Goal: Transaction & Acquisition: Purchase product/service

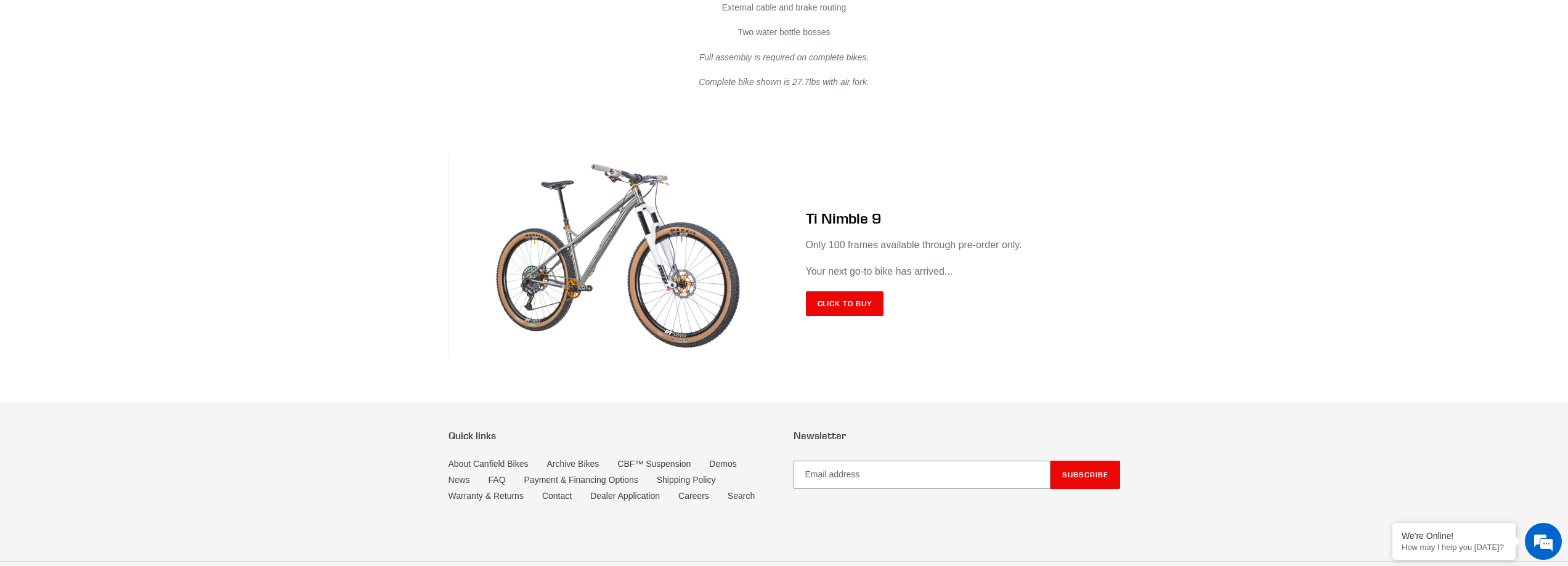
scroll to position [7195, 0]
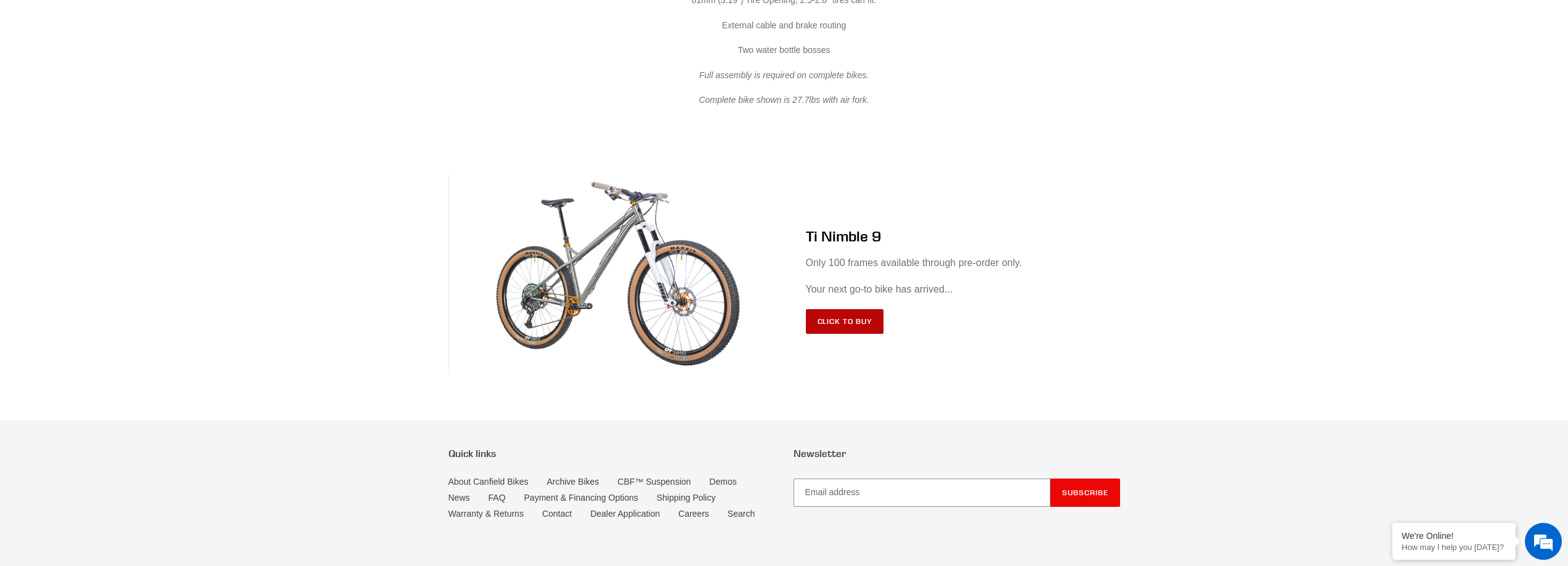
click at [857, 309] on link "Click to Buy" at bounding box center [845, 321] width 79 height 25
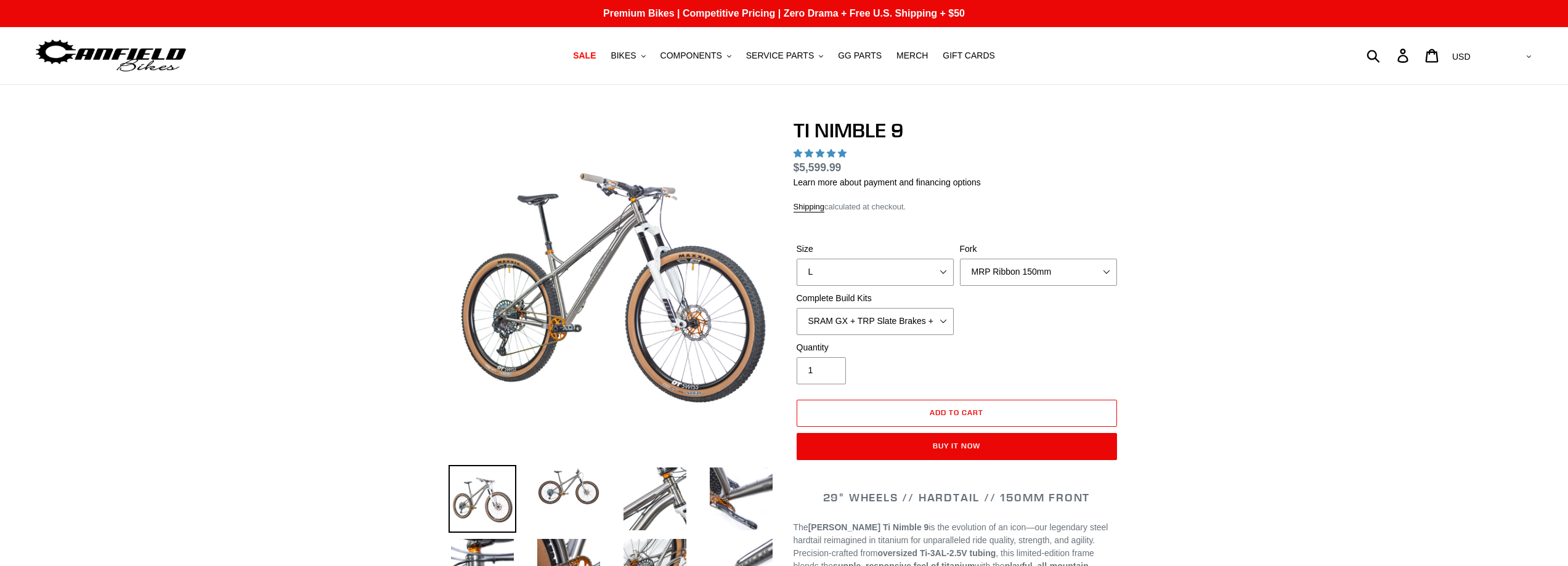
select select "highest-rating"
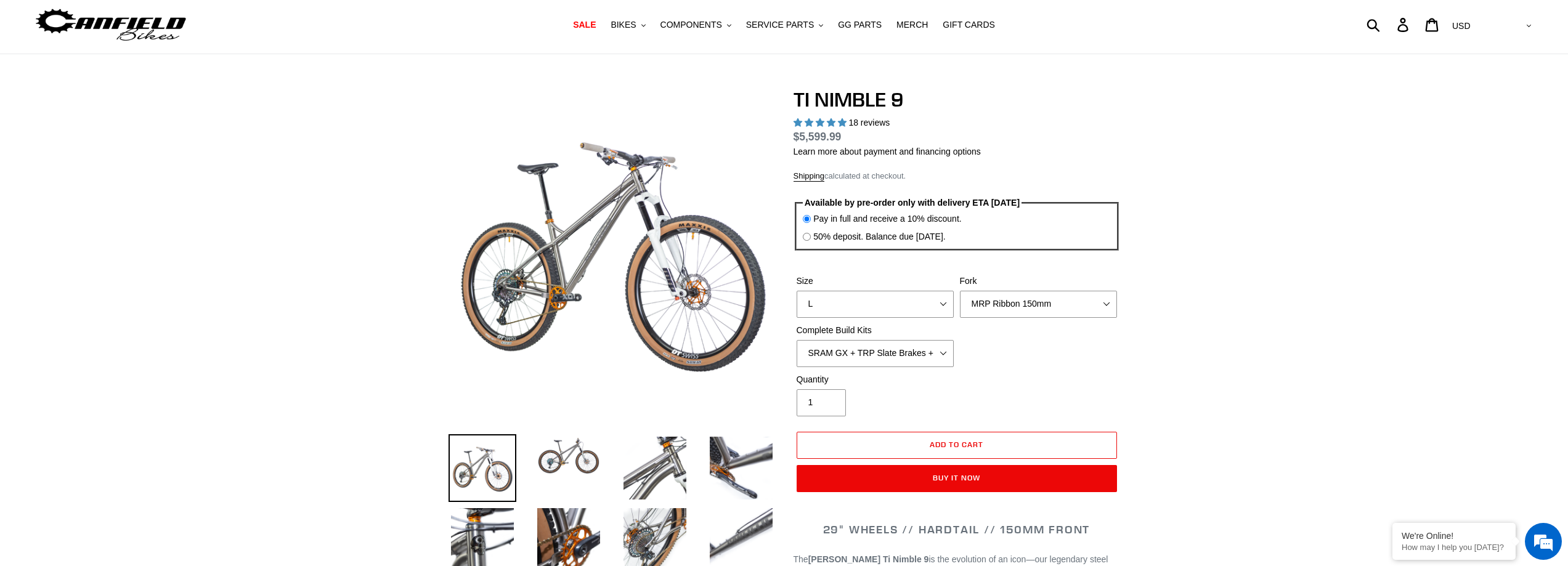
scroll to position [61, 0]
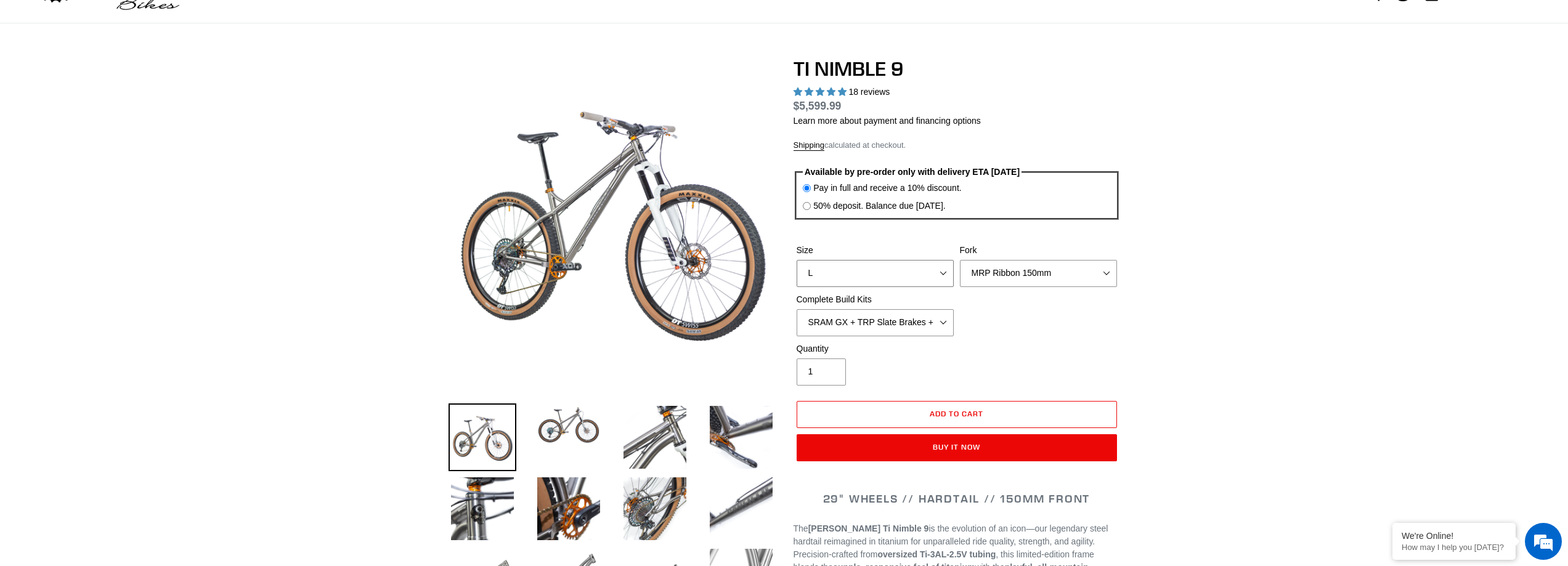
click at [872, 271] on select "S M L XL / XXL (Specify at checkout)" at bounding box center [875, 274] width 157 height 27
click at [797, 260] on select "S M L XL / XXL (Specify at checkout)" at bounding box center [875, 274] width 157 height 27
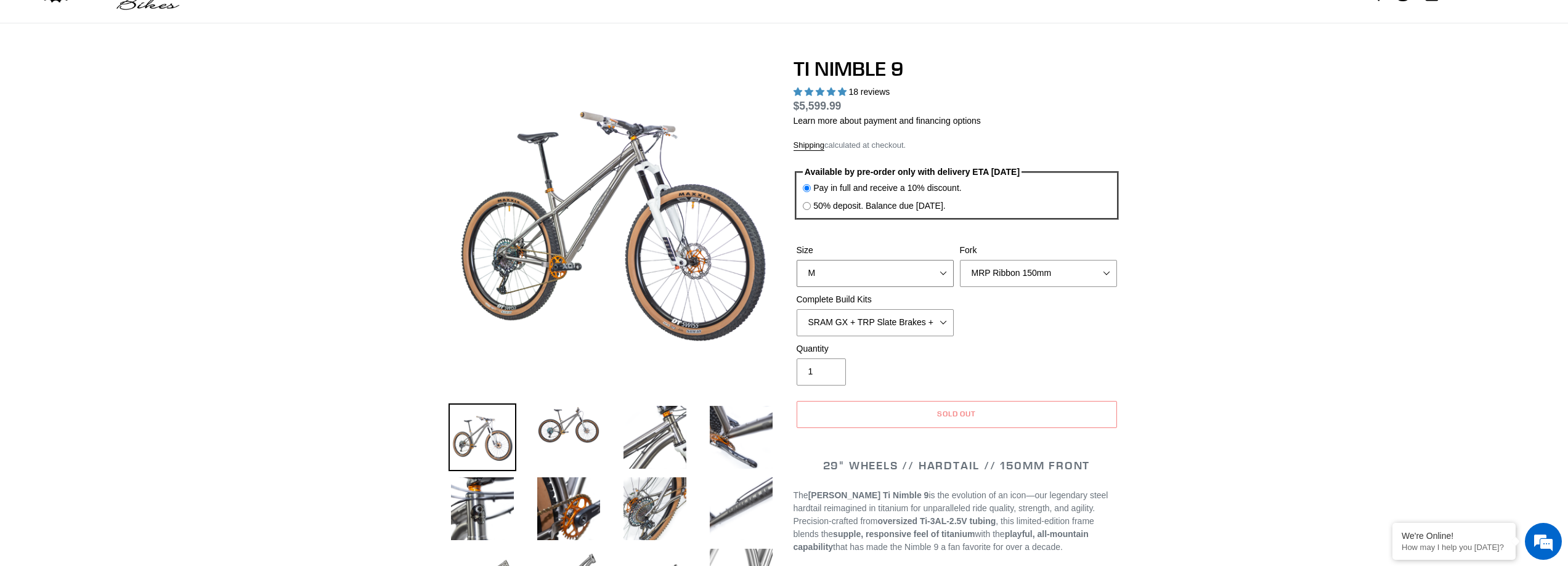
click at [909, 282] on select "S M L XL / XXL (Specify at checkout)" at bounding box center [875, 274] width 157 height 27
click at [797, 260] on select "S M L XL / XXL (Specify at checkout)" at bounding box center [875, 274] width 157 height 27
click at [837, 271] on select "S M L XL / XXL (Specify at checkout)" at bounding box center [875, 274] width 157 height 27
click at [797, 260] on select "S M L XL / XXL (Specify at checkout)" at bounding box center [875, 274] width 157 height 27
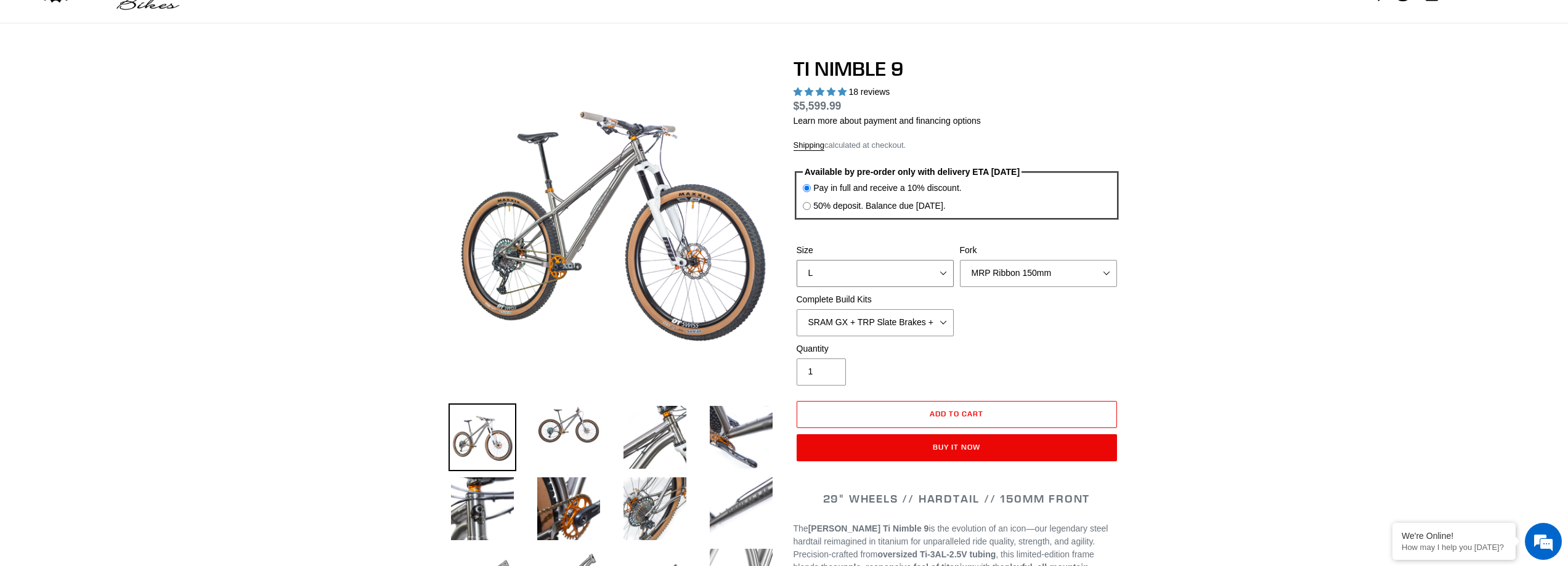
click at [851, 277] on select "S M L XL / XXL (Specify at checkout)" at bounding box center [875, 274] width 157 height 27
select select "XL / XXL (Specify at checkout)"
click at [797, 260] on select "S M L XL / XXL (Specify at checkout)" at bounding box center [875, 274] width 157 height 27
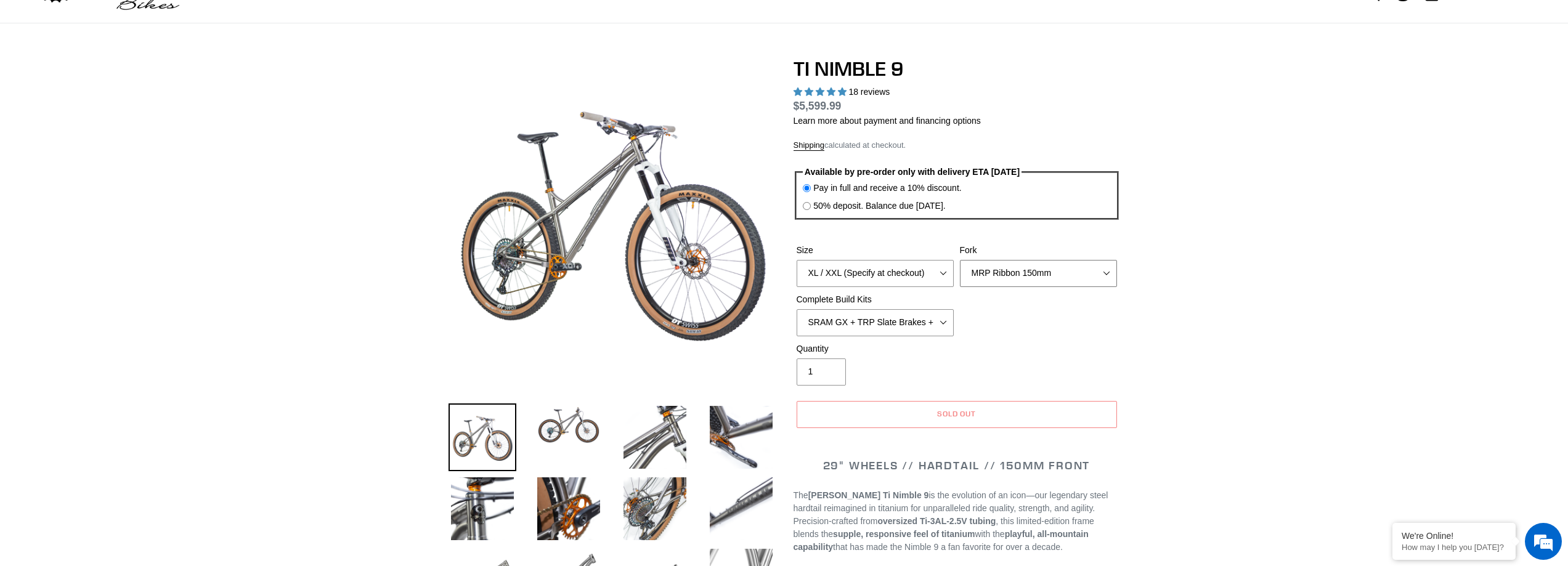
click at [1017, 271] on select "MRP Ribbon 150mm RockShox Lyrik 150mm Fox Factory 36 150mm Cane Creek Helm 150m…" at bounding box center [1038, 274] width 157 height 27
select select "Fork - None"
click at [960, 260] on select "MRP Ribbon 150mm RockShox Lyrik 150mm Fox Factory 36 150mm Cane Creek Helm 150m…" at bounding box center [1038, 274] width 157 height 27
click at [897, 321] on select "SRAM GX + TRP Slate Brakes + Rotors + e13 LG-1 Wheels SHIMANO XT + SHIMANO brak…" at bounding box center [875, 322] width 157 height 27
drag, startPoint x: 1151, startPoint y: 337, endPoint x: 1142, endPoint y: 337, distance: 9.0
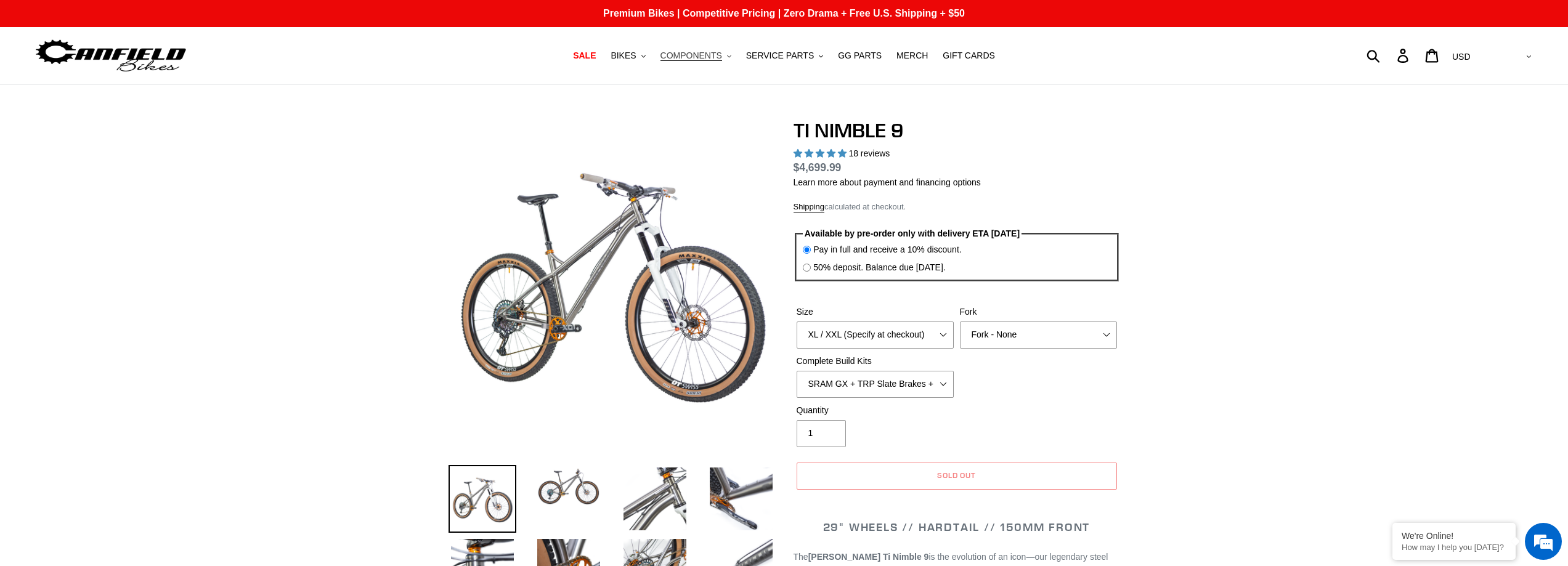
click at [730, 52] on button "COMPONENTS .cls-1{fill:#231f20}" at bounding box center [696, 55] width 83 height 16
click at [648, 60] on button "BIKES .cls-1{fill:#231f20}" at bounding box center [628, 55] width 47 height 16
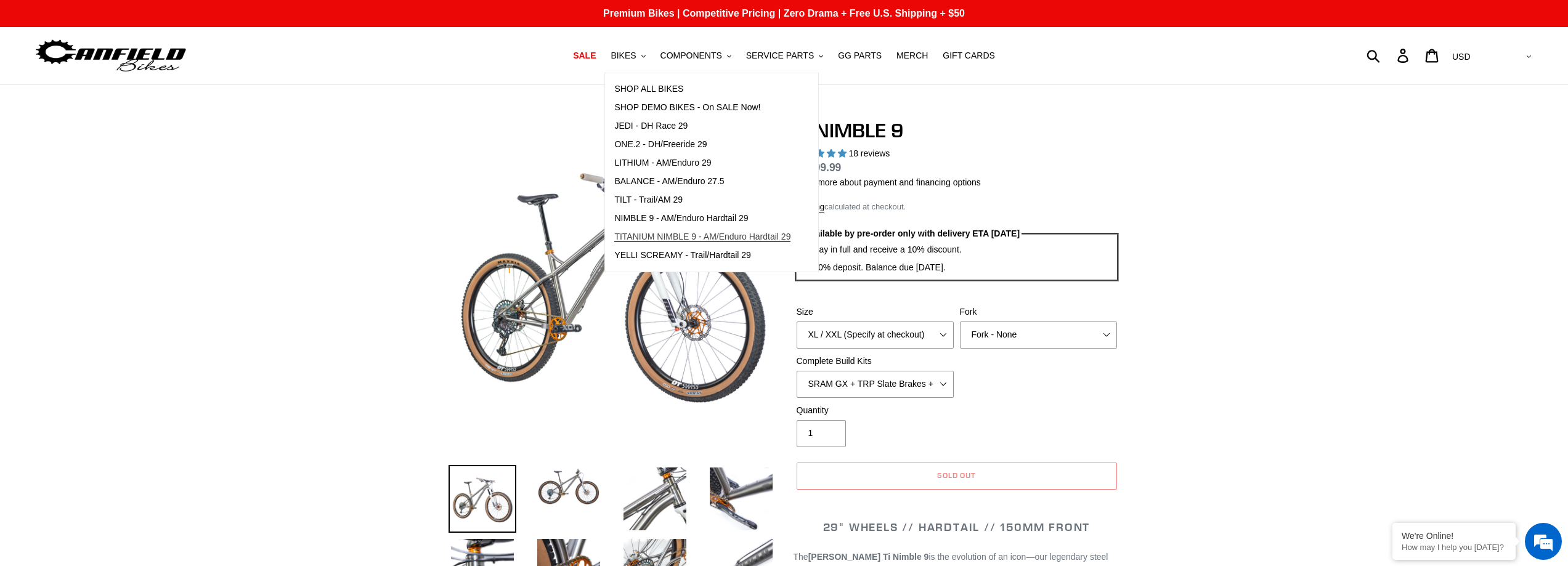
click at [720, 233] on span "TITANIUM NIMBLE 9 - AM/Enduro Hardtail 29" at bounding box center [702, 237] width 177 height 10
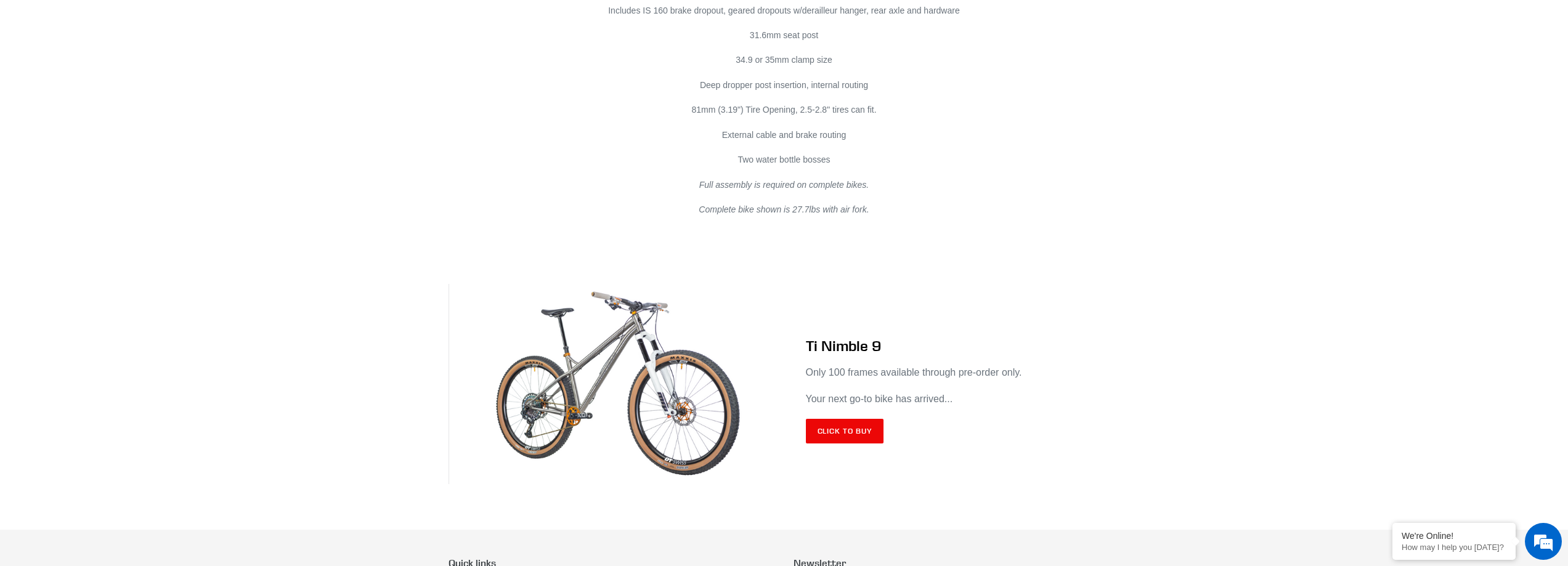
drag, startPoint x: 610, startPoint y: 351, endPoint x: 649, endPoint y: 359, distance: 39.8
click at [609, 351] on img at bounding box center [616, 384] width 336 height 200
click at [826, 419] on link "Click to Buy" at bounding box center [845, 431] width 79 height 25
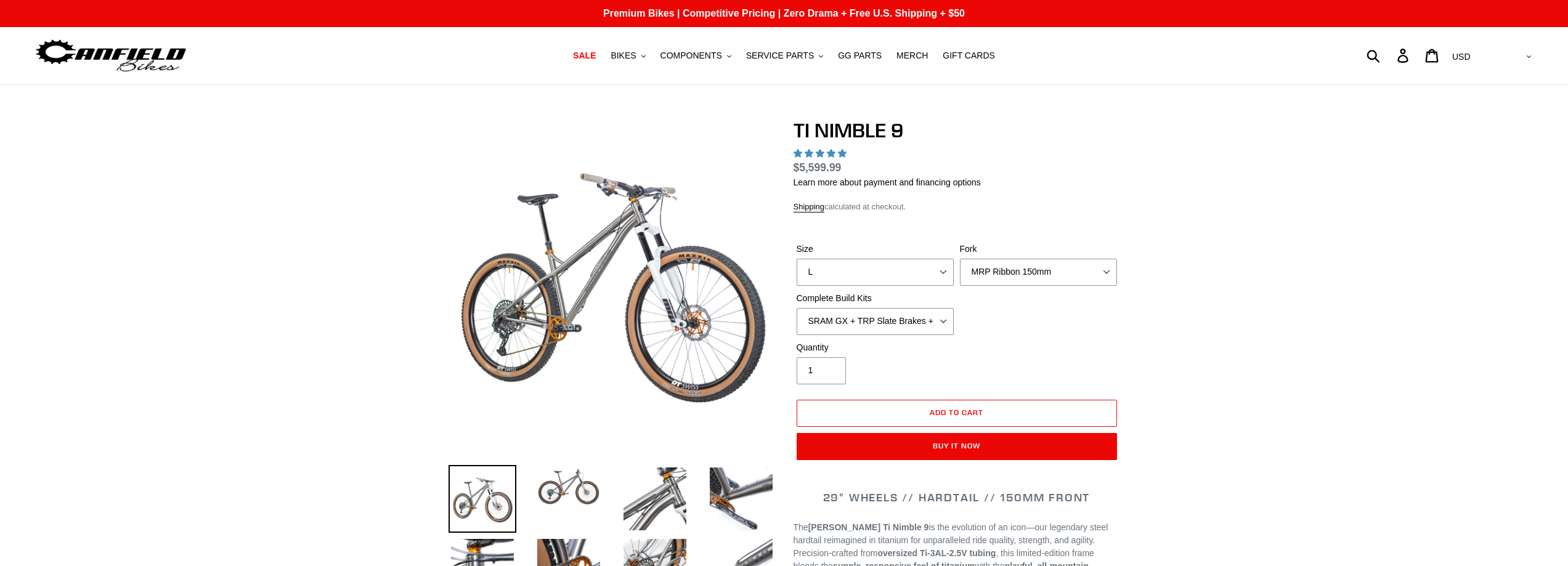
select select "highest-rating"
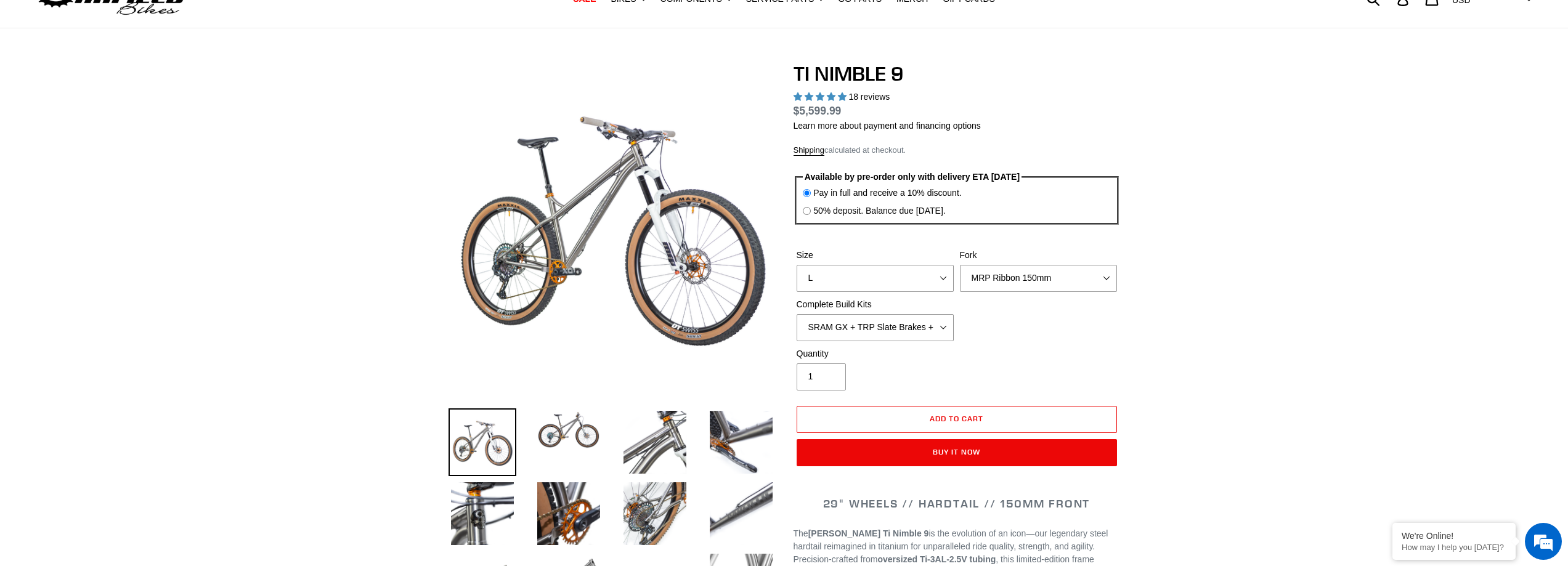
scroll to position [90, 0]
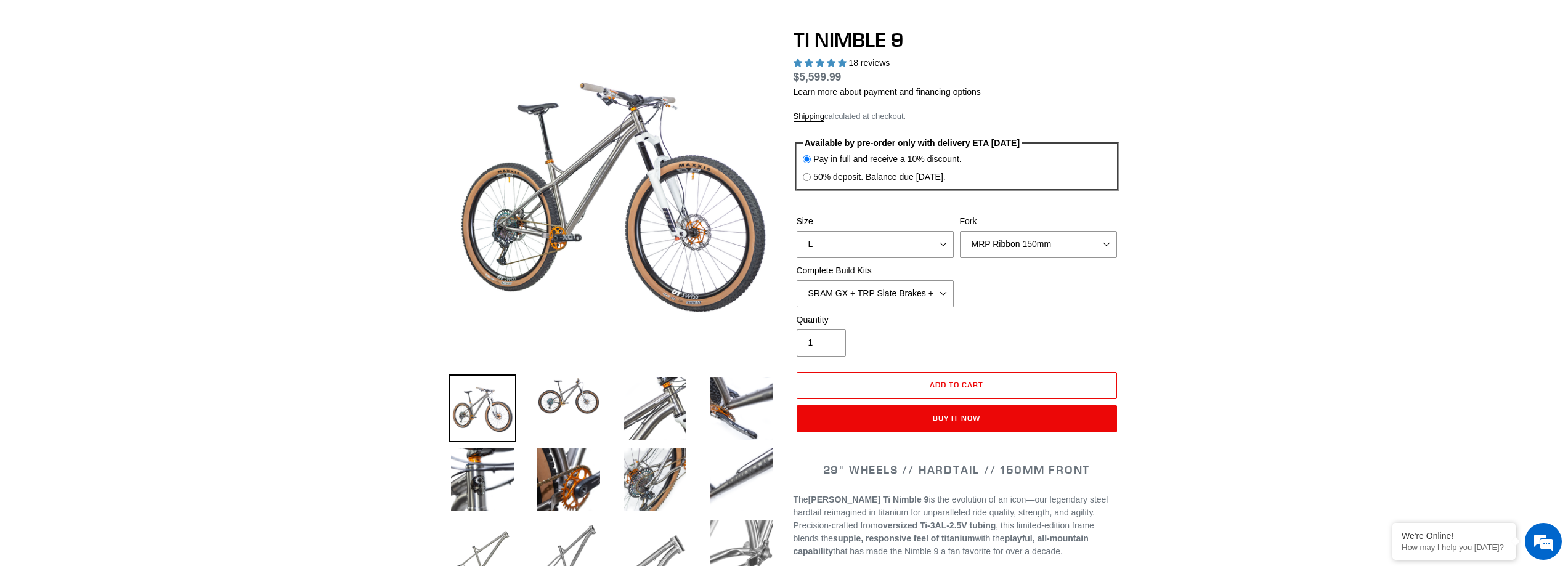
drag, startPoint x: 1573, startPoint y: 292, endPoint x: 1572, endPoint y: 51, distance: 241.0
click at [669, 490] on img at bounding box center [655, 479] width 68 height 68
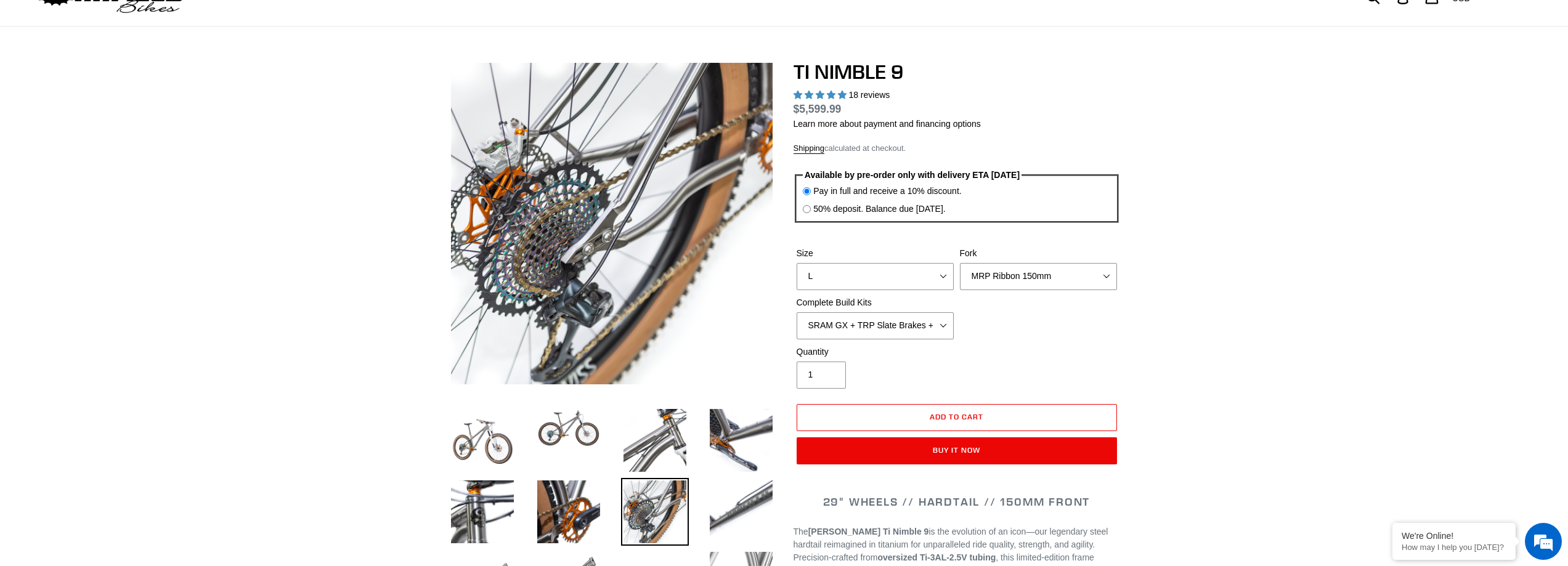
scroll to position [29, 0]
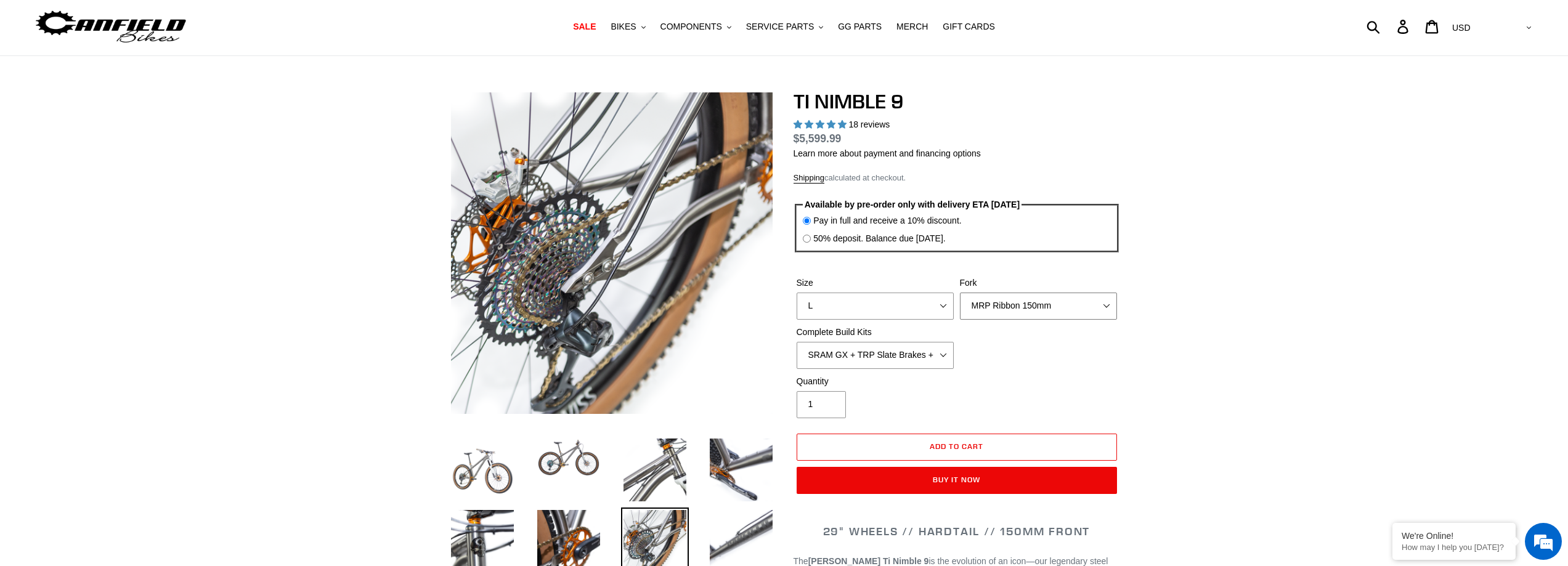
click at [1028, 312] on select "MRP Ribbon 150mm RockShox Lyrik 150mm Fox Factory 36 150mm Cane Creek Helm 150m…" at bounding box center [1038, 306] width 157 height 27
select select "Fork - None"
click at [960, 292] on select "MRP Ribbon 150mm RockShox Lyrik 150mm Fox Factory 36 150mm Cane Creek Helm 150m…" at bounding box center [1038, 306] width 157 height 27
click at [848, 353] on select "SRAM GX + TRP Slate Brakes + Rotors + e13 LG-1 Wheels SHIMANO XT + SHIMANO brak…" at bounding box center [875, 355] width 157 height 27
select select "Complete Build Kit - None (Contact us for Custom Builds)"
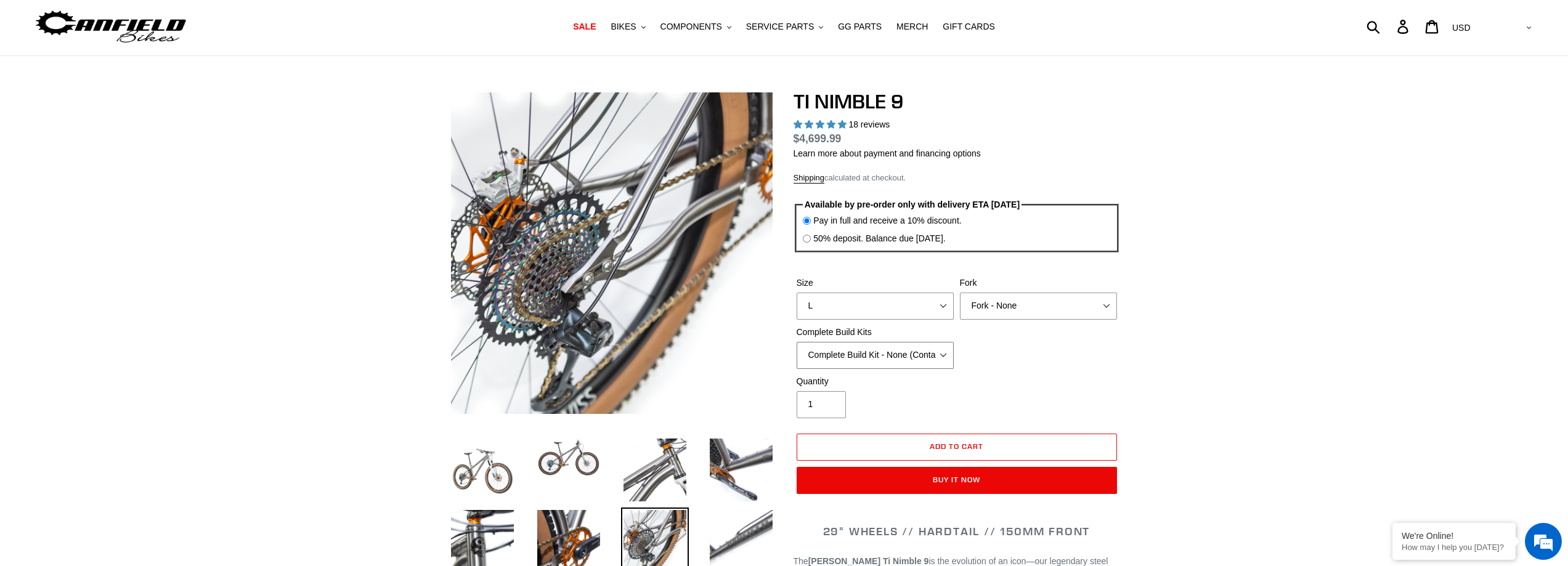
click at [797, 342] on select "SRAM GX + TRP Slate Brakes + Rotors + e13 LG-1 Wheels SHIMANO XT + SHIMANO brak…" at bounding box center [875, 355] width 157 height 27
click at [872, 354] on select "SRAM GX + TRP Slate Brakes + Rotors + e13 LG-1 Wheels SHIMANO XT + SHIMANO brak…" at bounding box center [875, 355] width 157 height 27
click at [797, 342] on select "SRAM GX + TRP Slate Brakes + Rotors + e13 LG-1 Wheels SHIMANO XT + SHIMANO brak…" at bounding box center [875, 355] width 157 height 27
click at [1092, 375] on div "Quantity 1" at bounding box center [957, 400] width 326 height 49
click at [843, 238] on label "50% deposit. Balance due 8/10/25." at bounding box center [879, 238] width 132 height 13
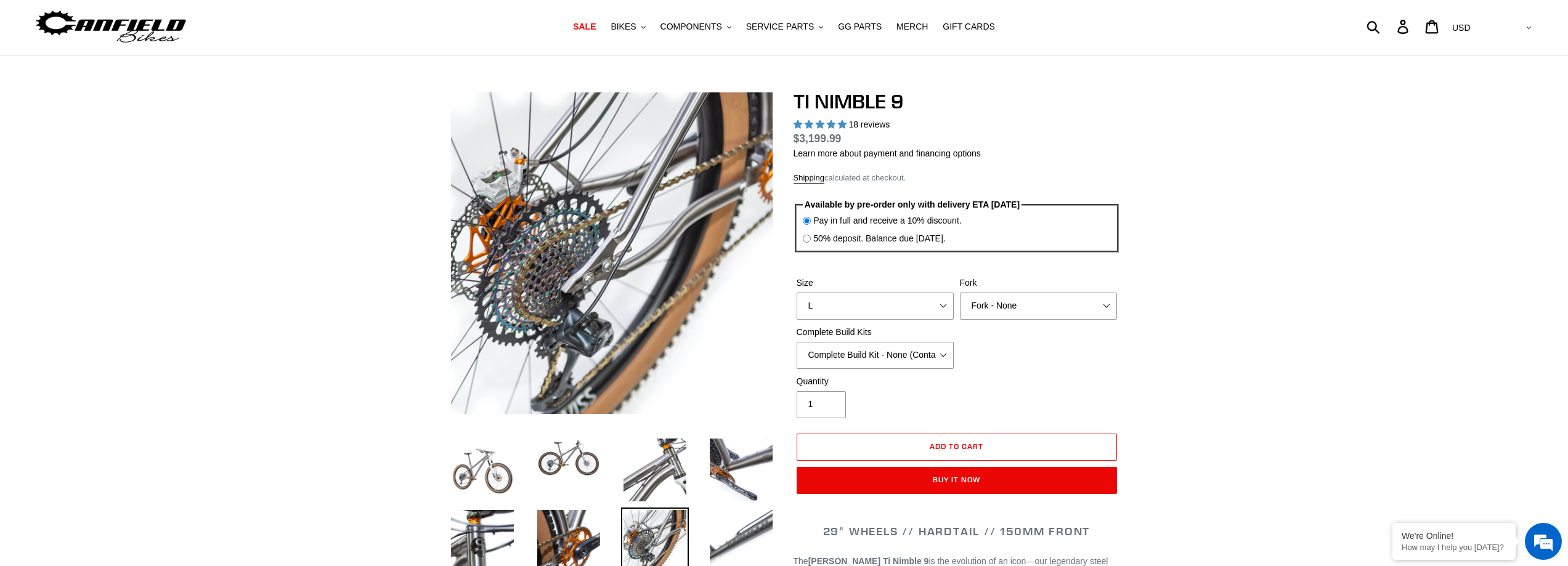
click at [811, 238] on input "50% deposit. Balance due 8/10/25." at bounding box center [806, 239] width 8 height 8
radio input "true"
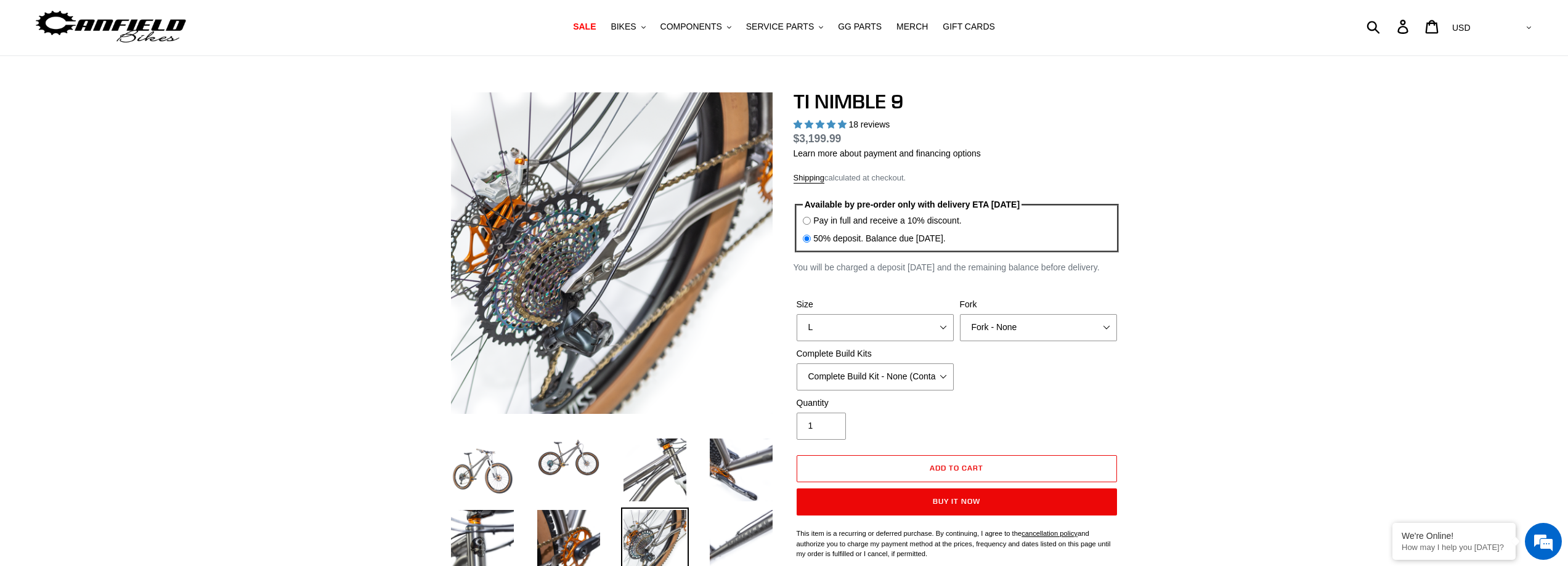
click at [836, 221] on label "Pay in full and receive a 10% discount." at bounding box center [887, 221] width 148 height 13
click at [811, 221] on input "Pay in full and receive a 10% discount." at bounding box center [806, 221] width 8 height 8
radio input "true"
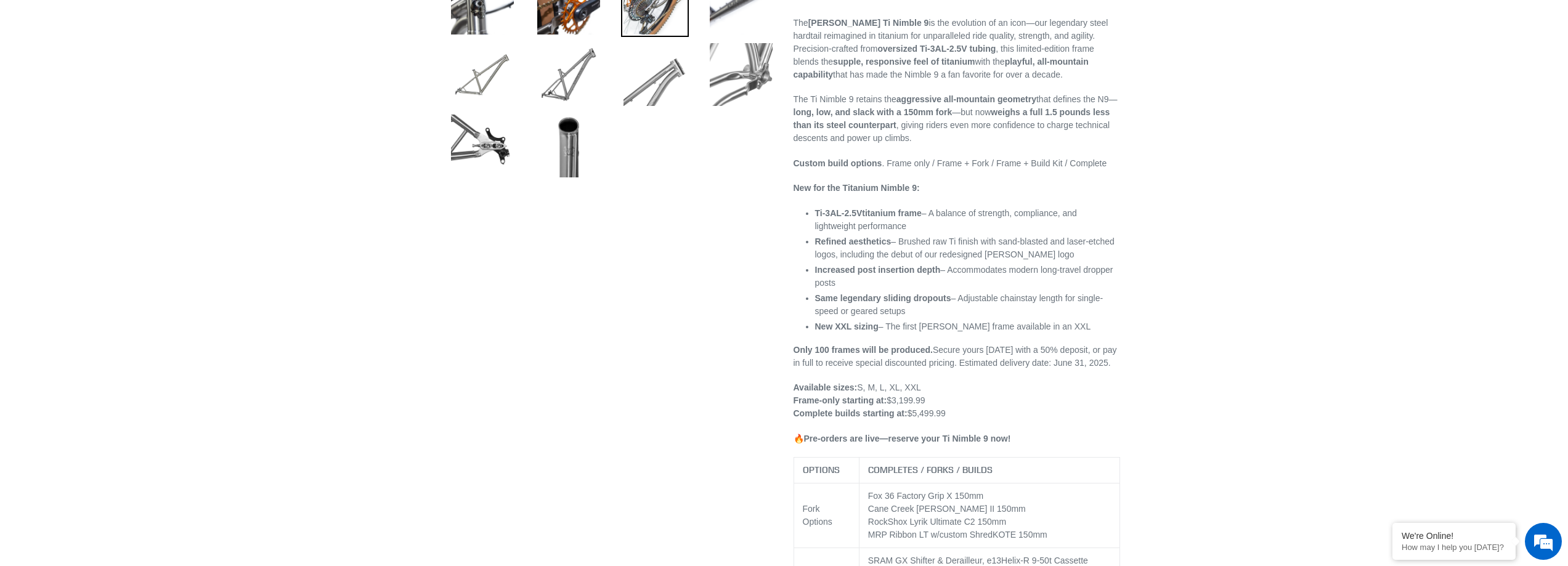
scroll to position [0, 0]
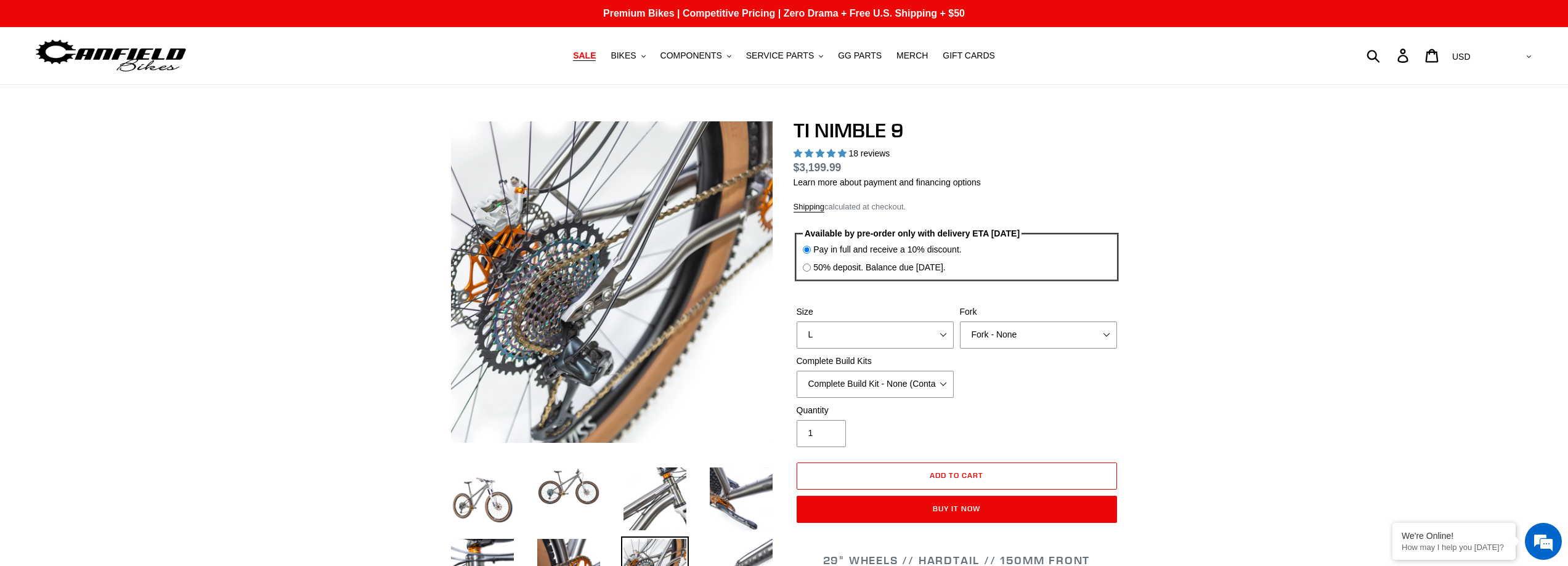
click at [595, 53] on span "SALE" at bounding box center [584, 56] width 22 height 10
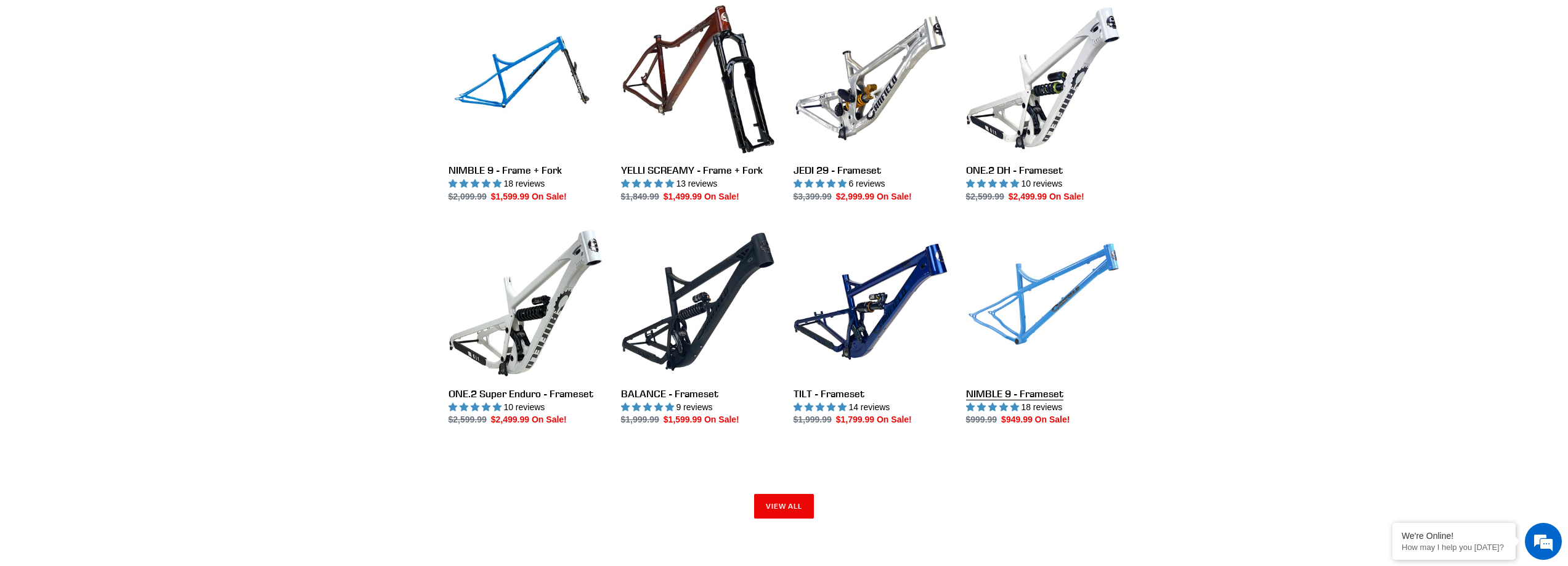
click at [1011, 395] on link "NIMBLE 9 - Frameset" at bounding box center [1043, 326] width 154 height 202
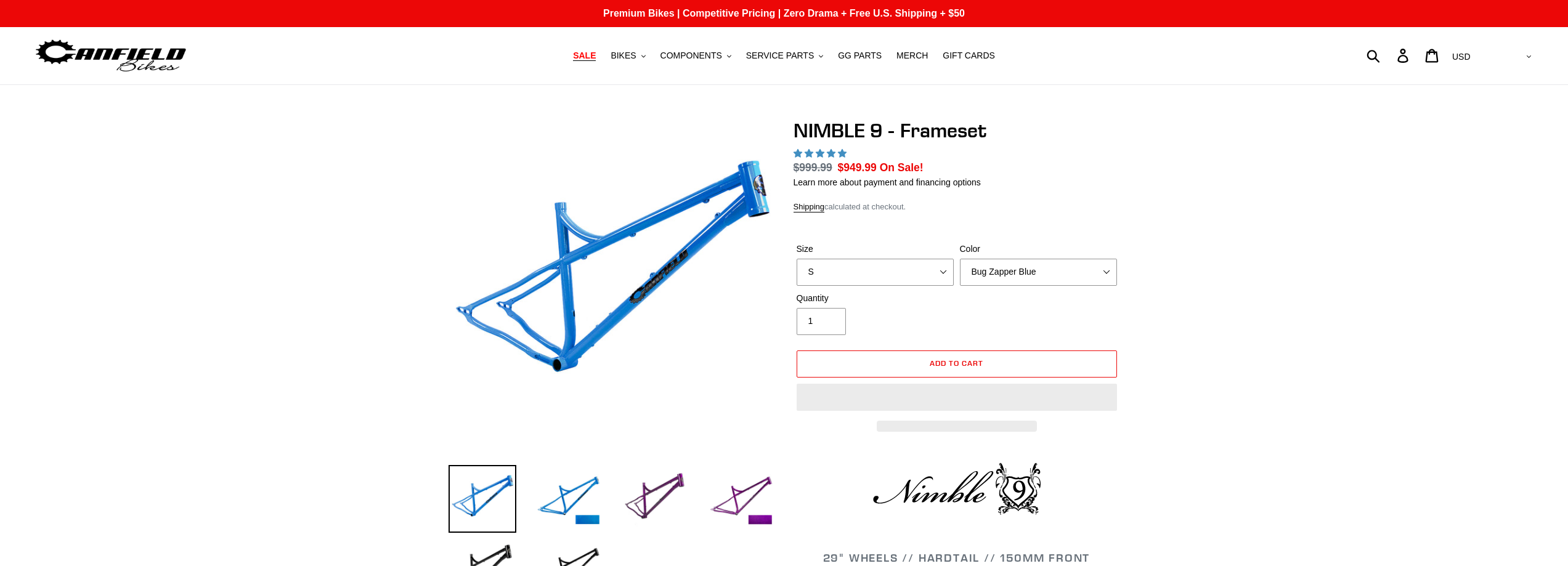
select select "highest-rating"
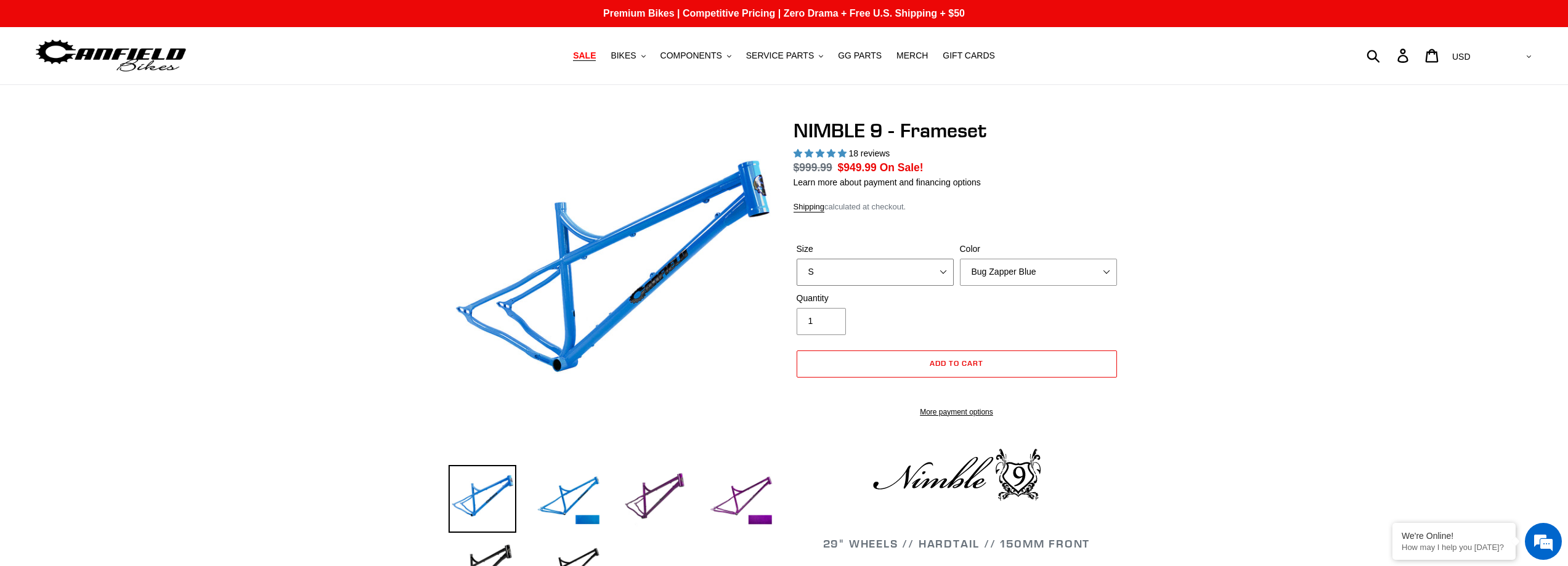
click at [874, 277] on select "S M L XL" at bounding box center [875, 272] width 157 height 27
select select "M"
click at [797, 259] on select "S M L XL" at bounding box center [875, 272] width 157 height 27
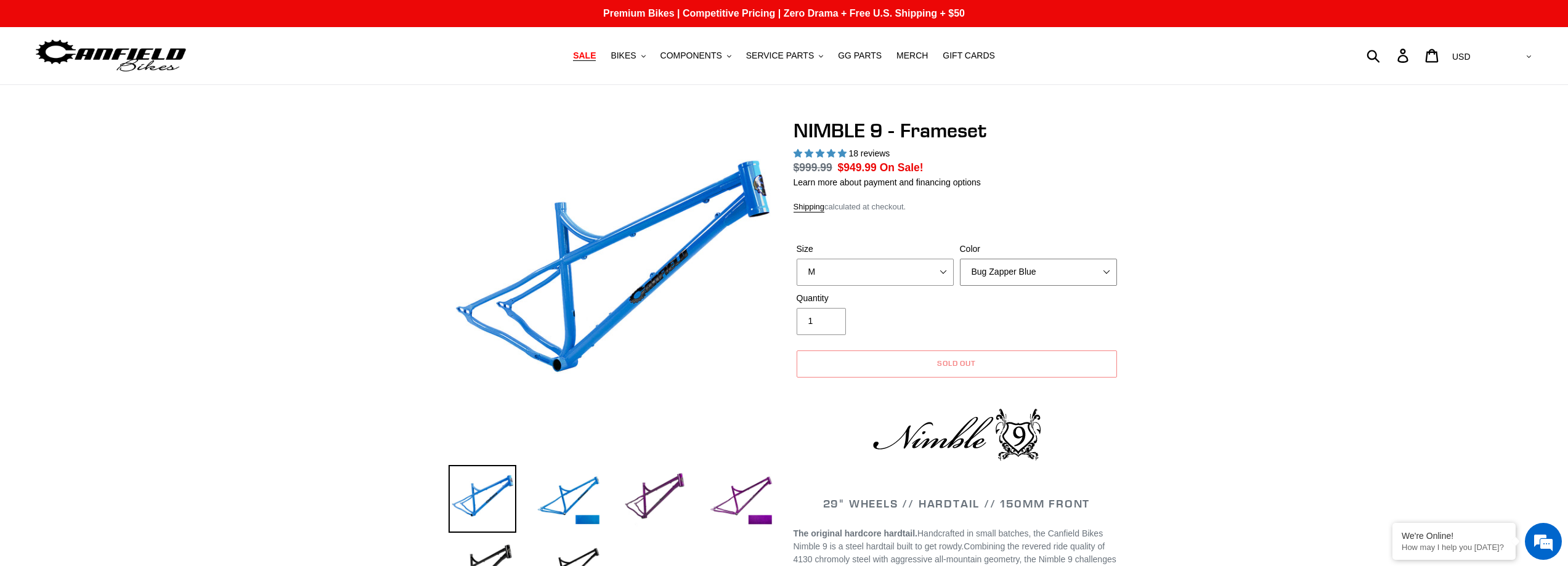
click at [1042, 264] on select "Bug Zapper Blue Purple Haze -Sold Out Galaxy Black" at bounding box center [1038, 272] width 157 height 27
select select "Galaxy Black"
click at [960, 259] on select "Bug Zapper Blue Purple Haze -Sold Out Galaxy Black" at bounding box center [1038, 272] width 157 height 27
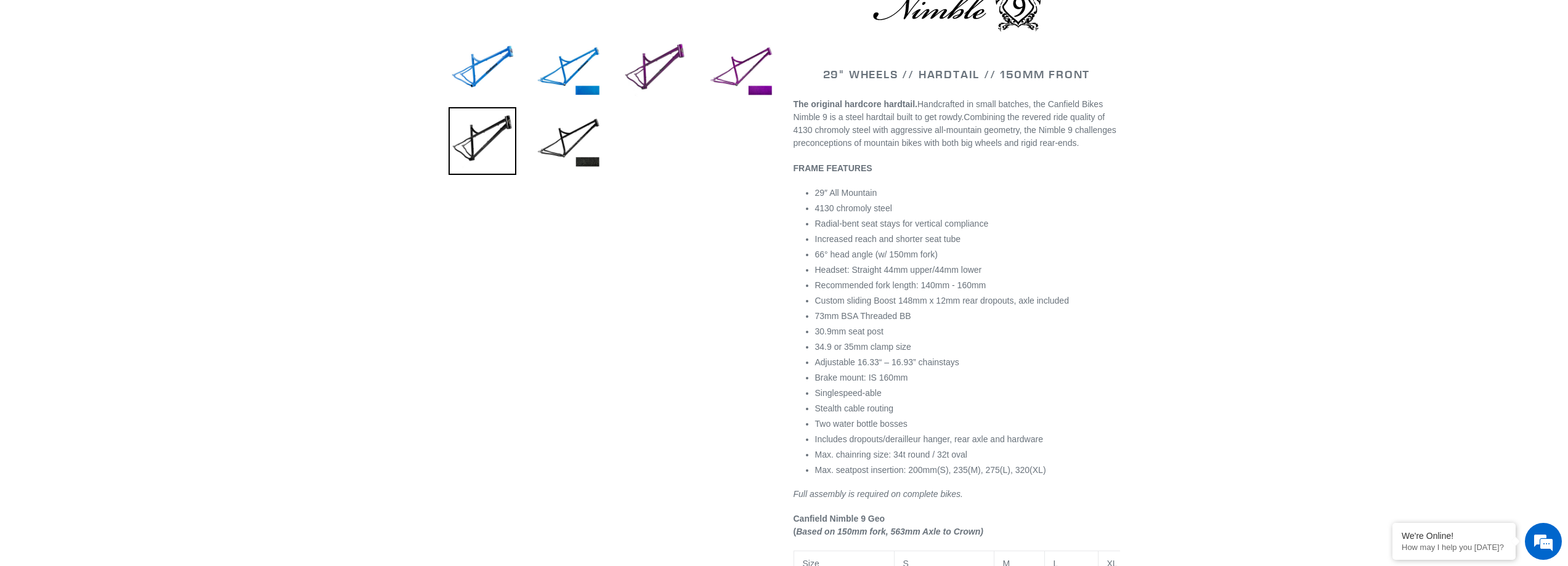
scroll to position [431, 0]
drag, startPoint x: 1226, startPoint y: 298, endPoint x: 1084, endPoint y: 277, distance: 143.5
click at [1084, 277] on li "Recommended fork length: 140mm - 160mm" at bounding box center [968, 283] width 305 height 13
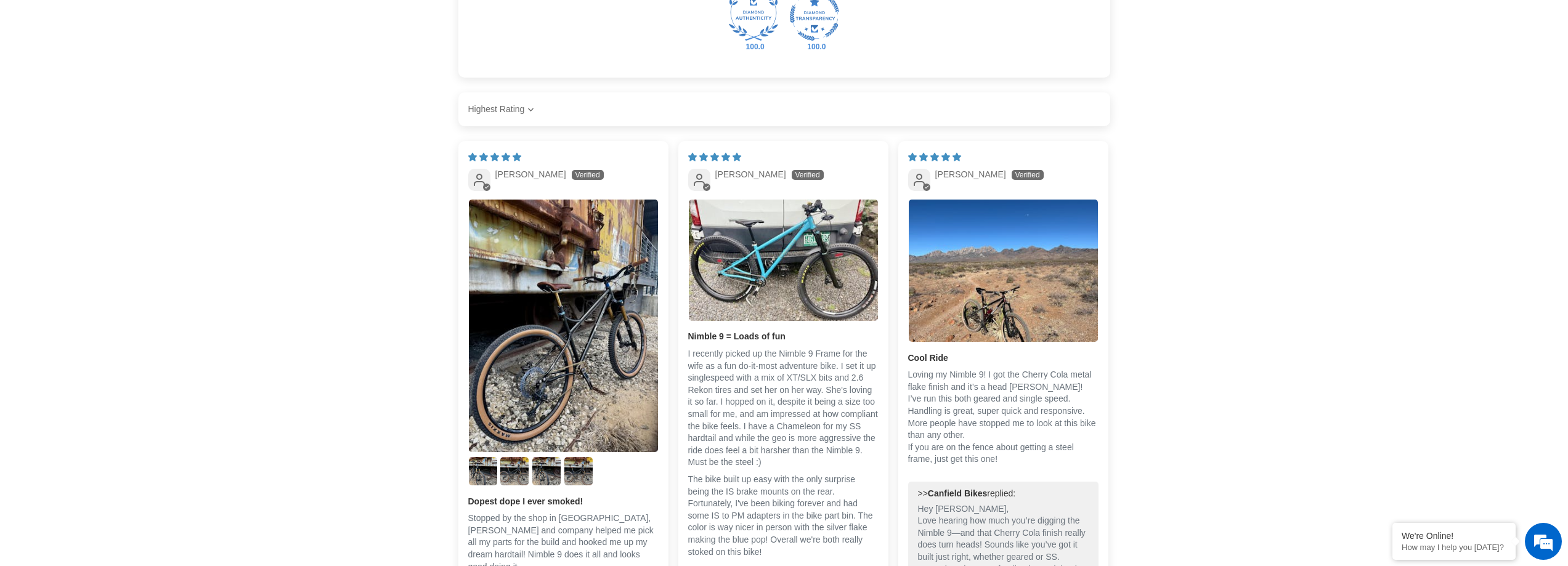
scroll to position [1836, 0]
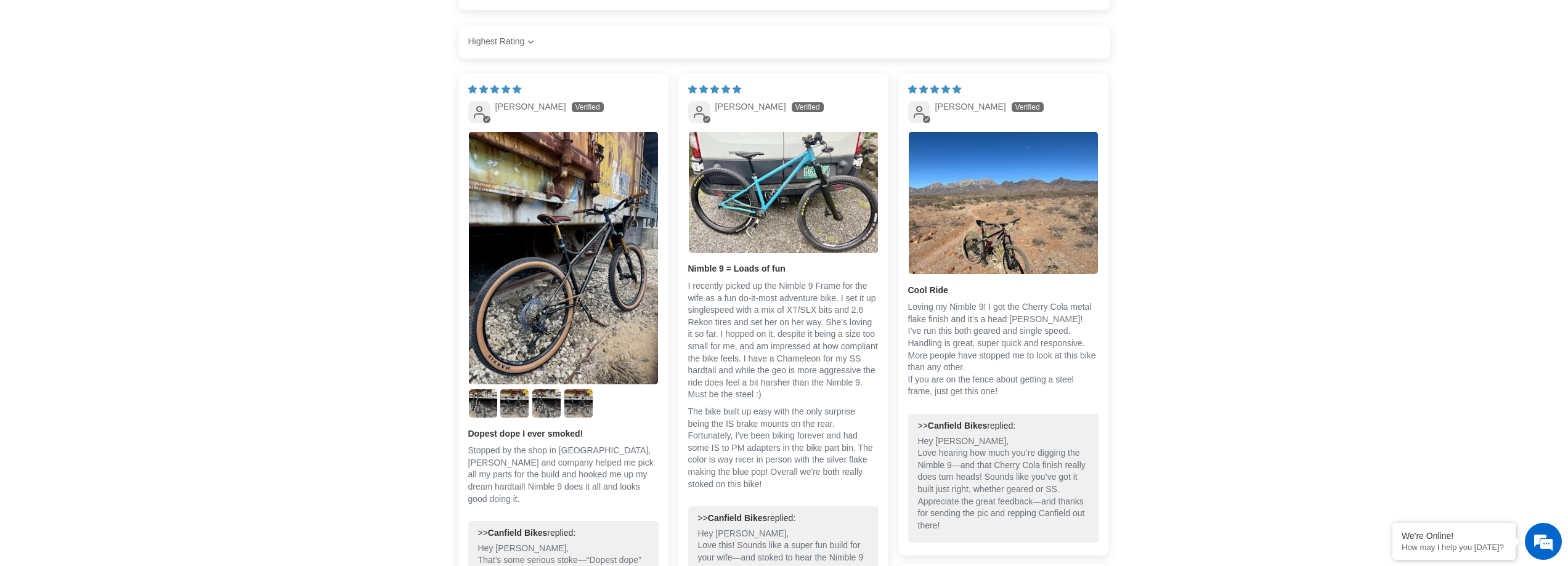
click at [749, 275] on b "Nimble 9 = Loads of fun" at bounding box center [783, 269] width 190 height 12
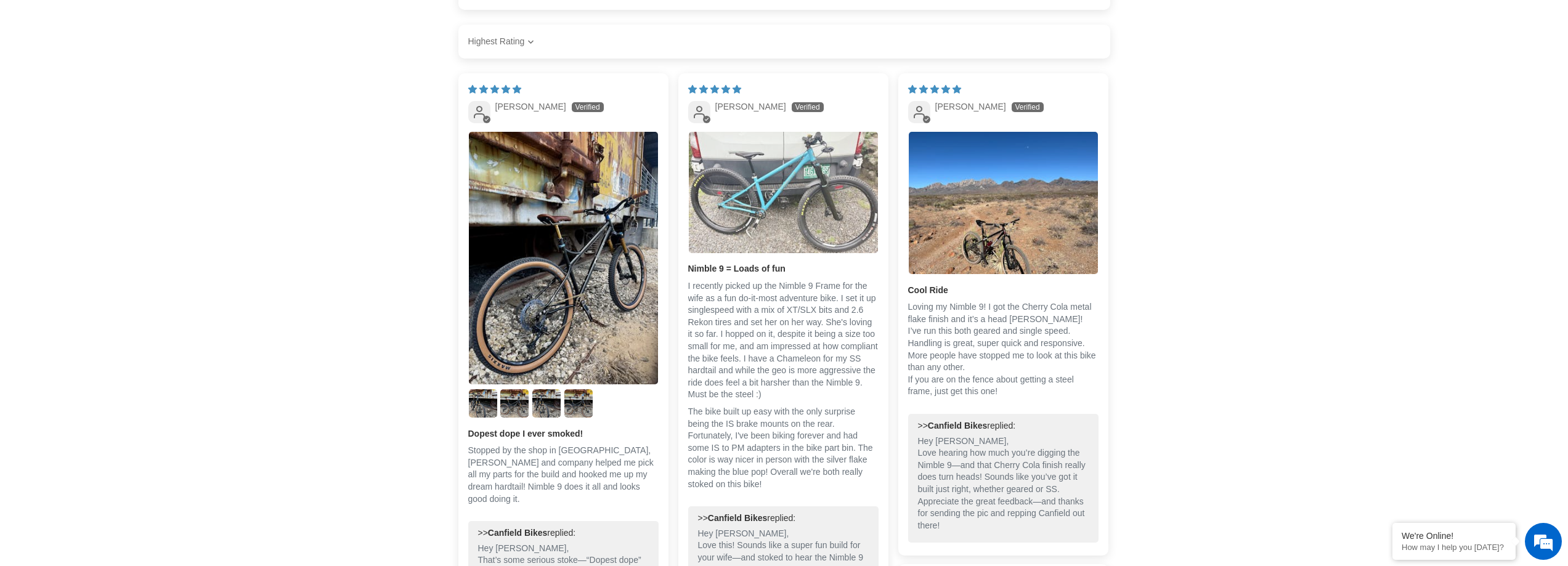
click at [768, 253] on img "Link to user picture 1" at bounding box center [783, 191] width 189 height 120
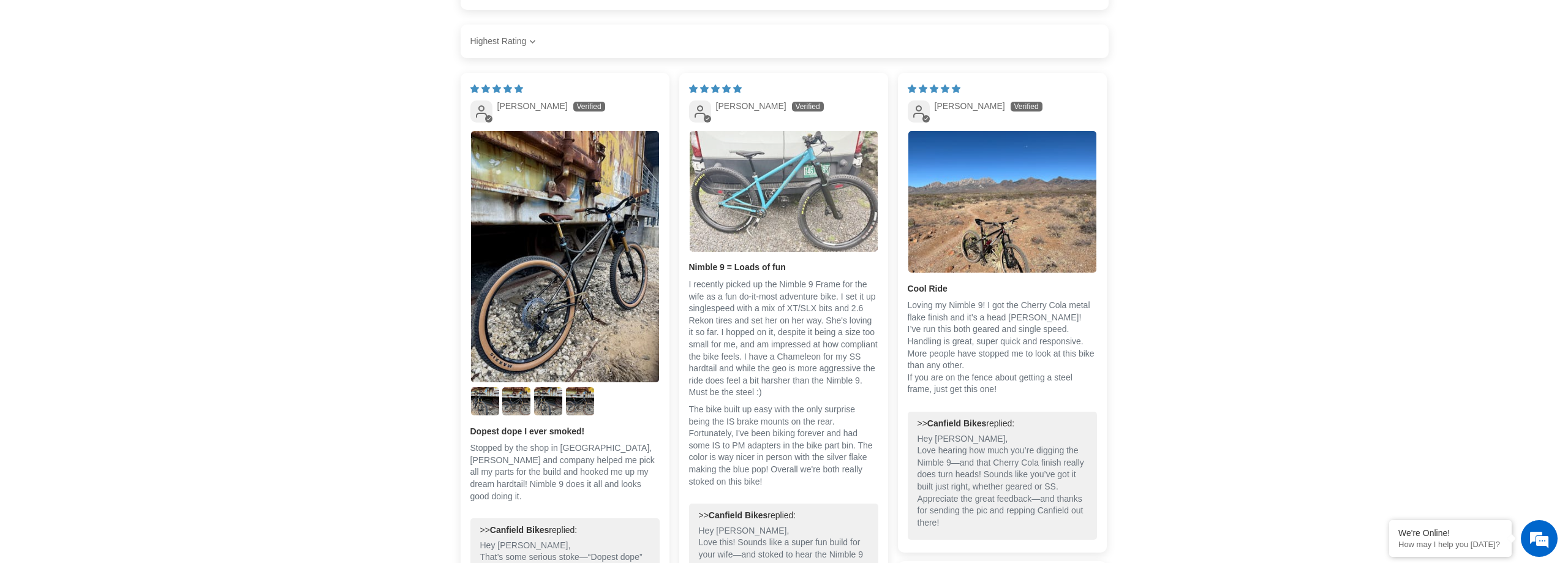
scroll to position [0, 0]
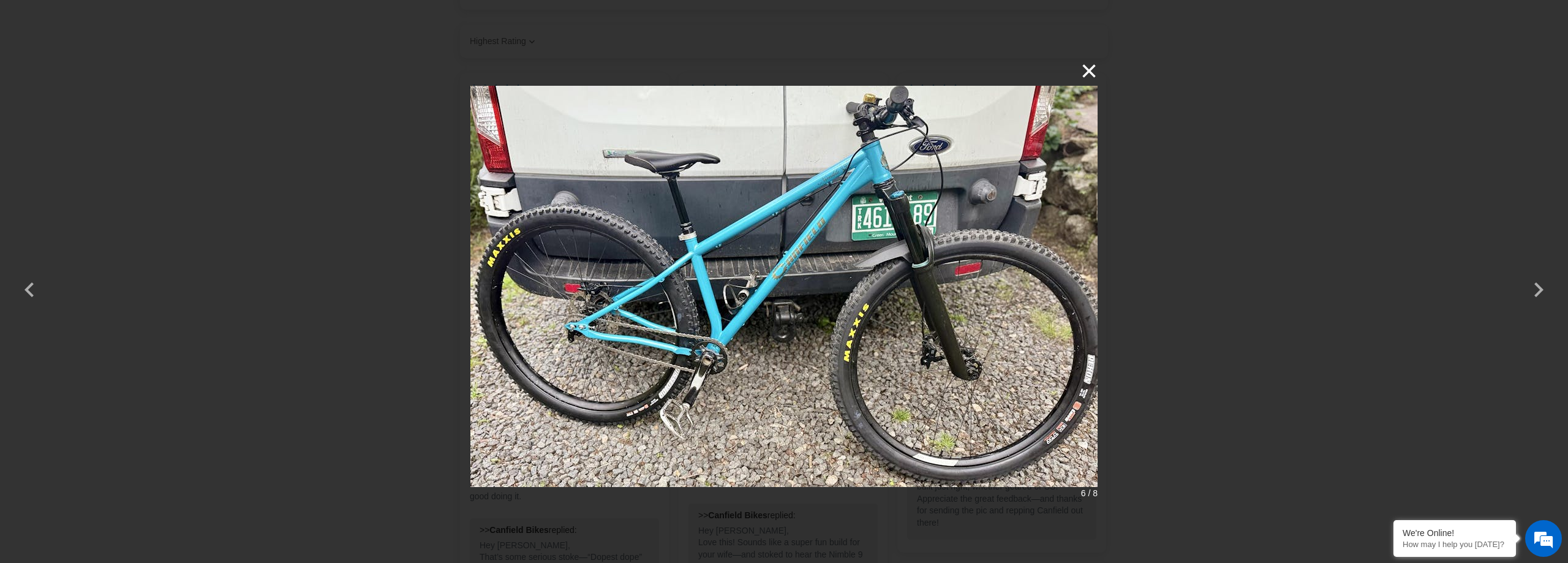
click at [1079, 72] on button "×" at bounding box center [1083, 71] width 30 height 30
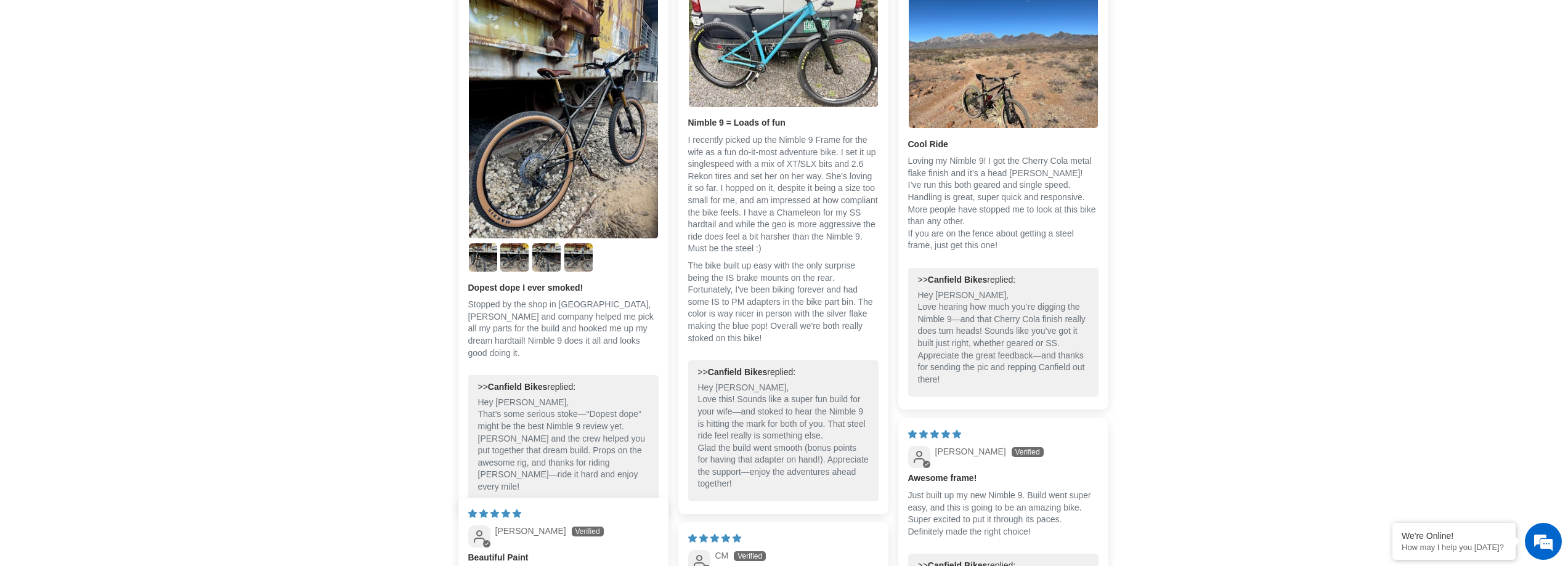
scroll to position [2020, 0]
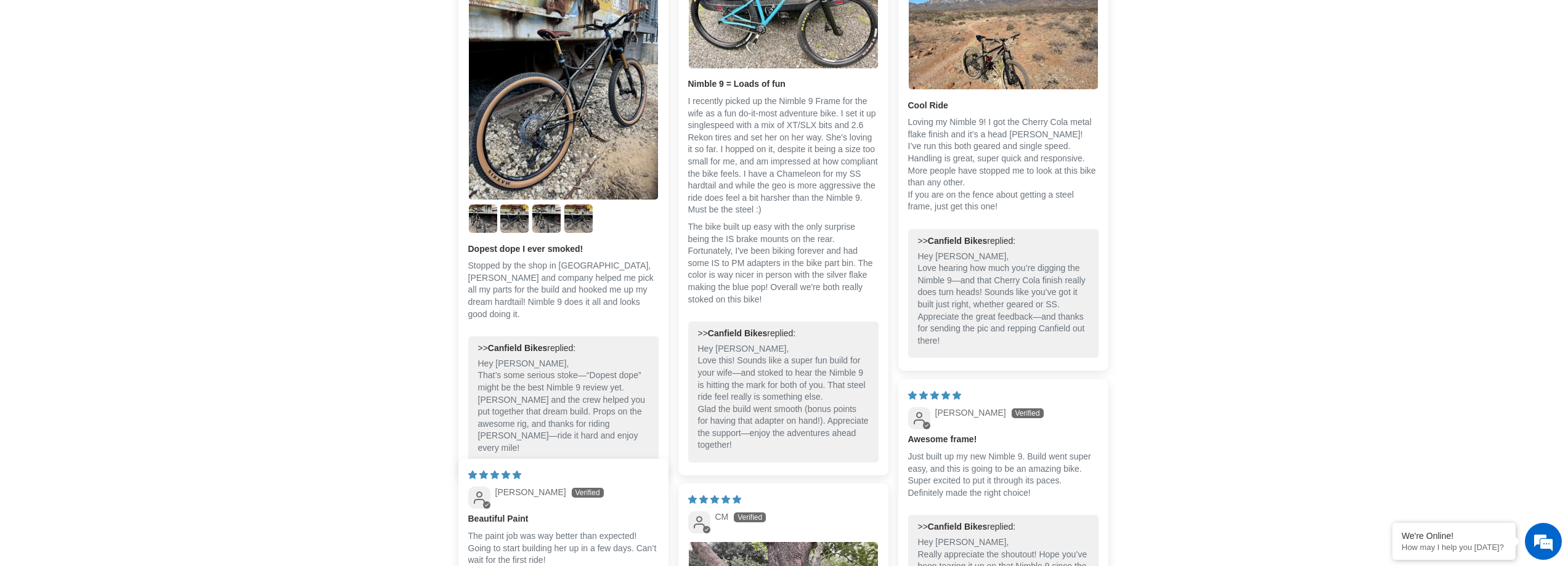
drag, startPoint x: 1320, startPoint y: 128, endPoint x: 1249, endPoint y: 118, distance: 71.7
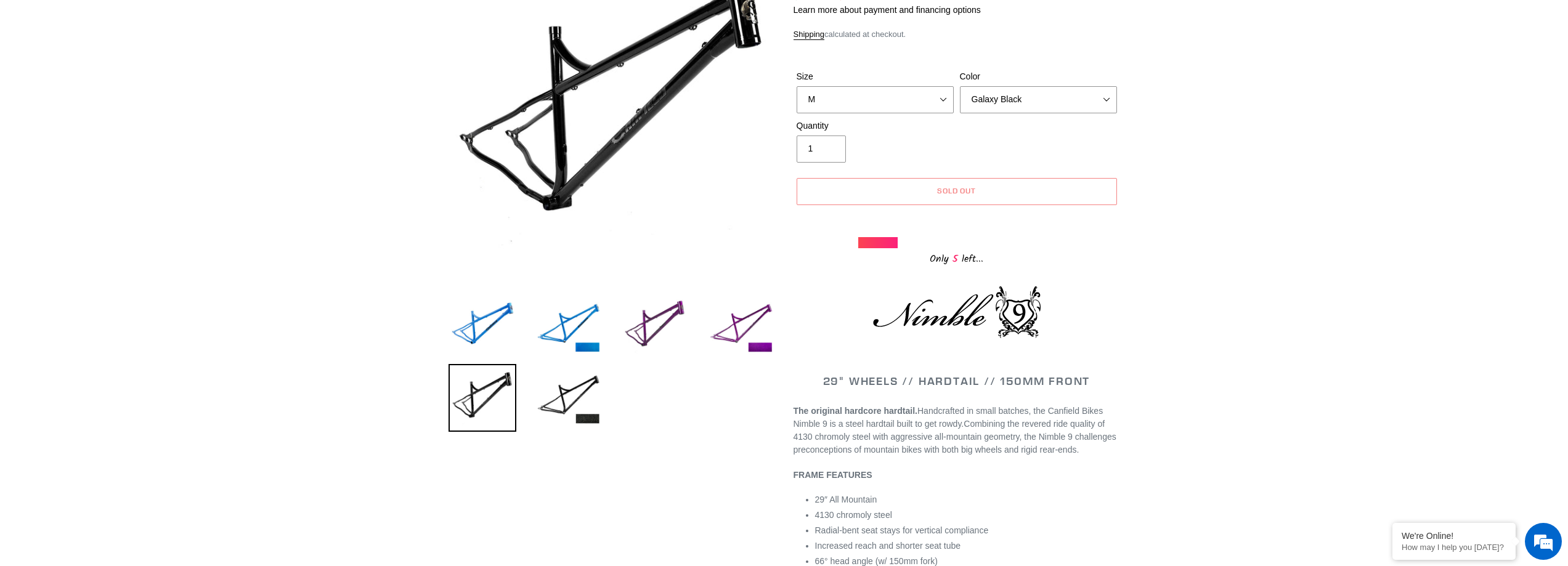
scroll to position [0, 0]
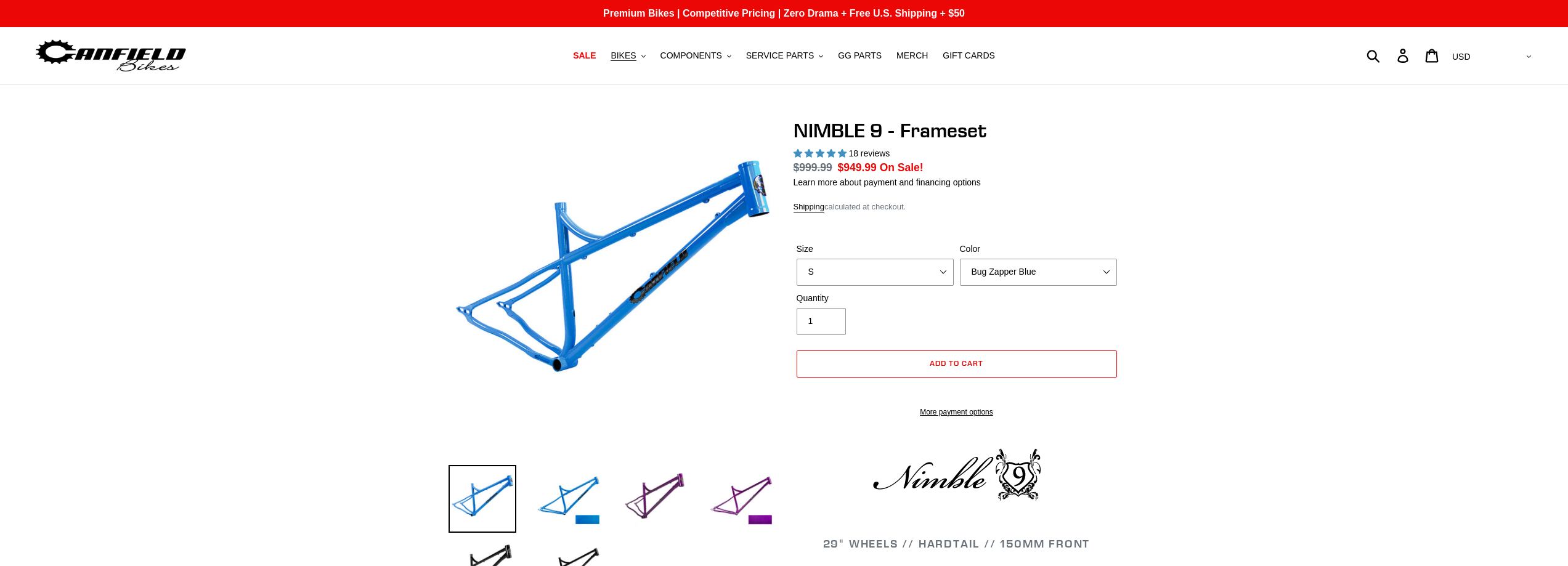
select select "highest-rating"
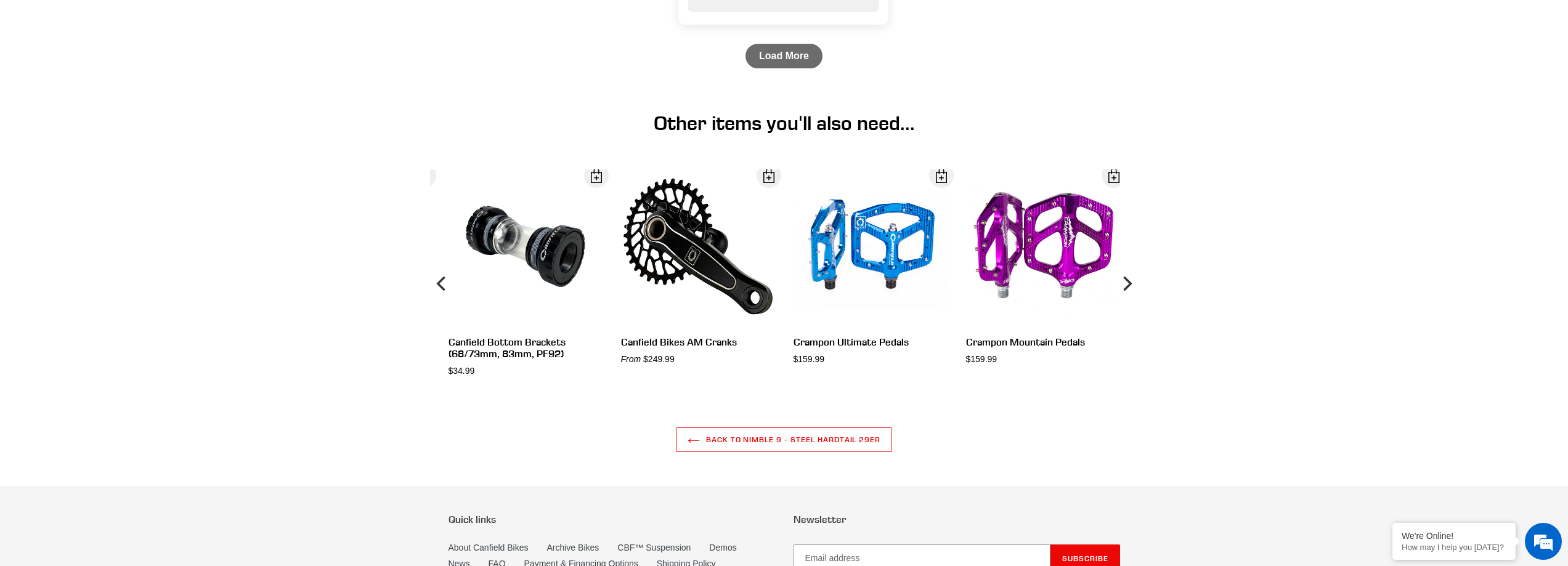
scroll to position [3065, 0]
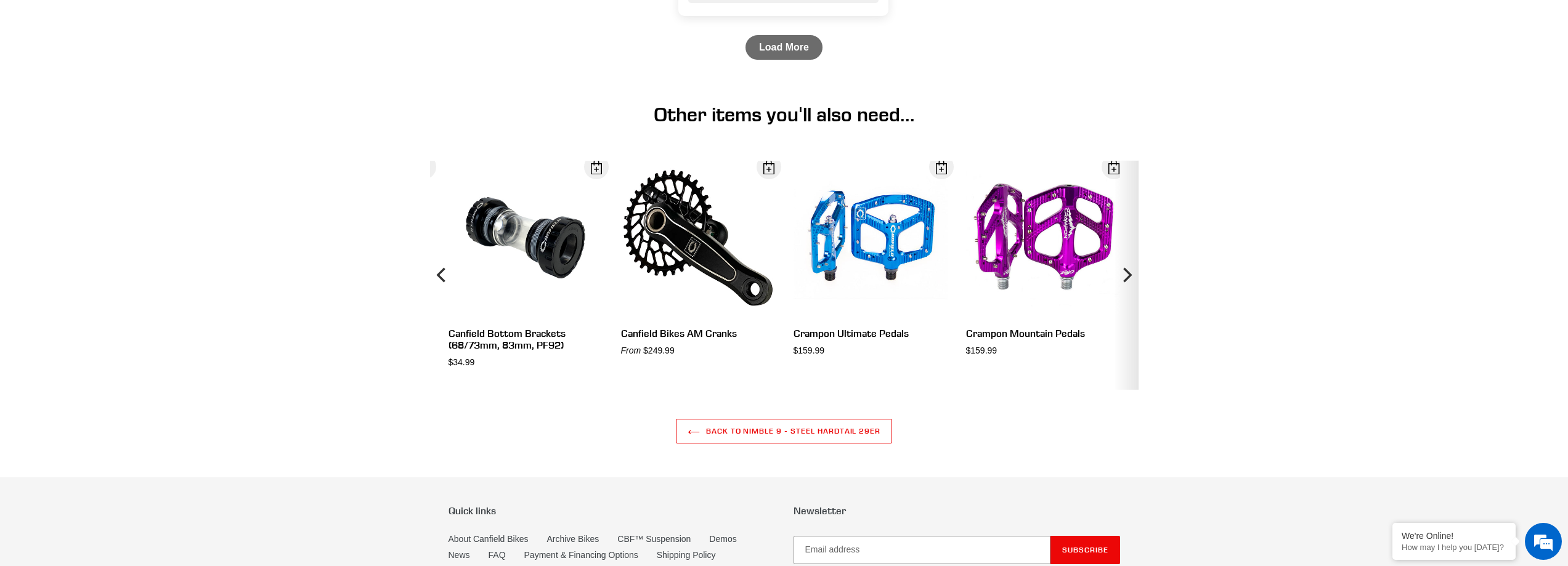
click at [1124, 301] on icon "Next" at bounding box center [1127, 275] width 15 height 138
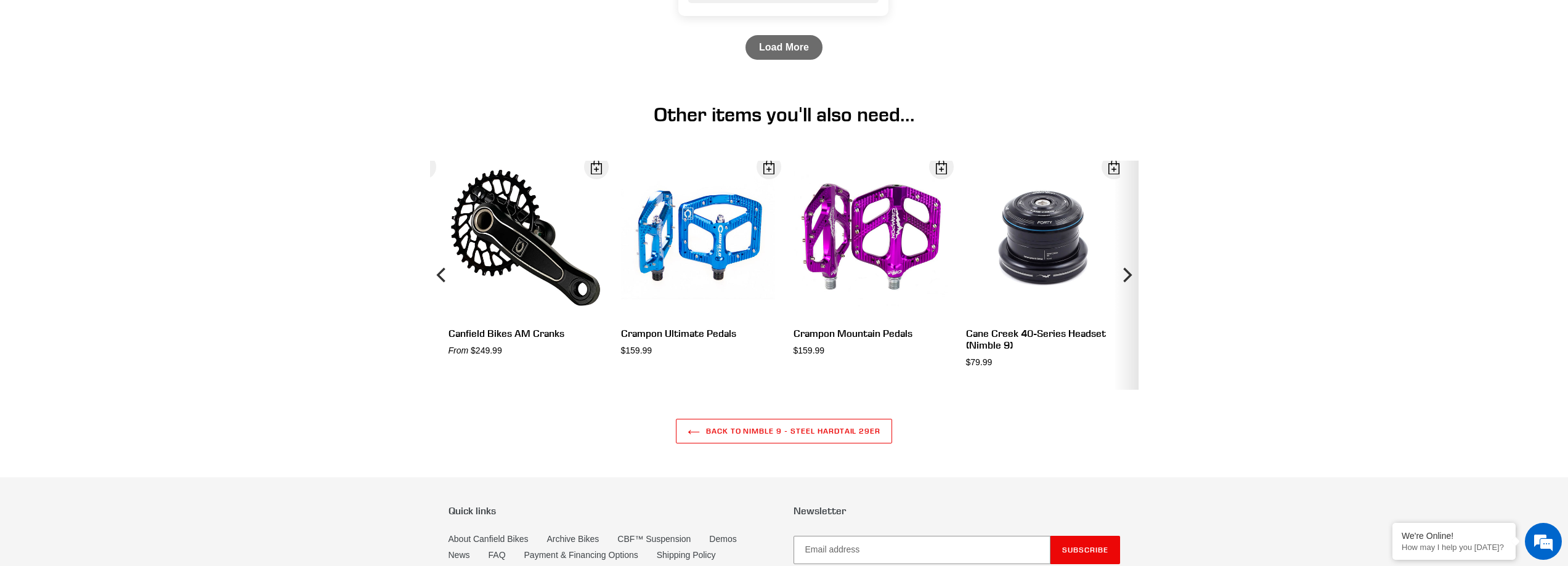
click at [1124, 301] on icon "Next" at bounding box center [1127, 275] width 15 height 138
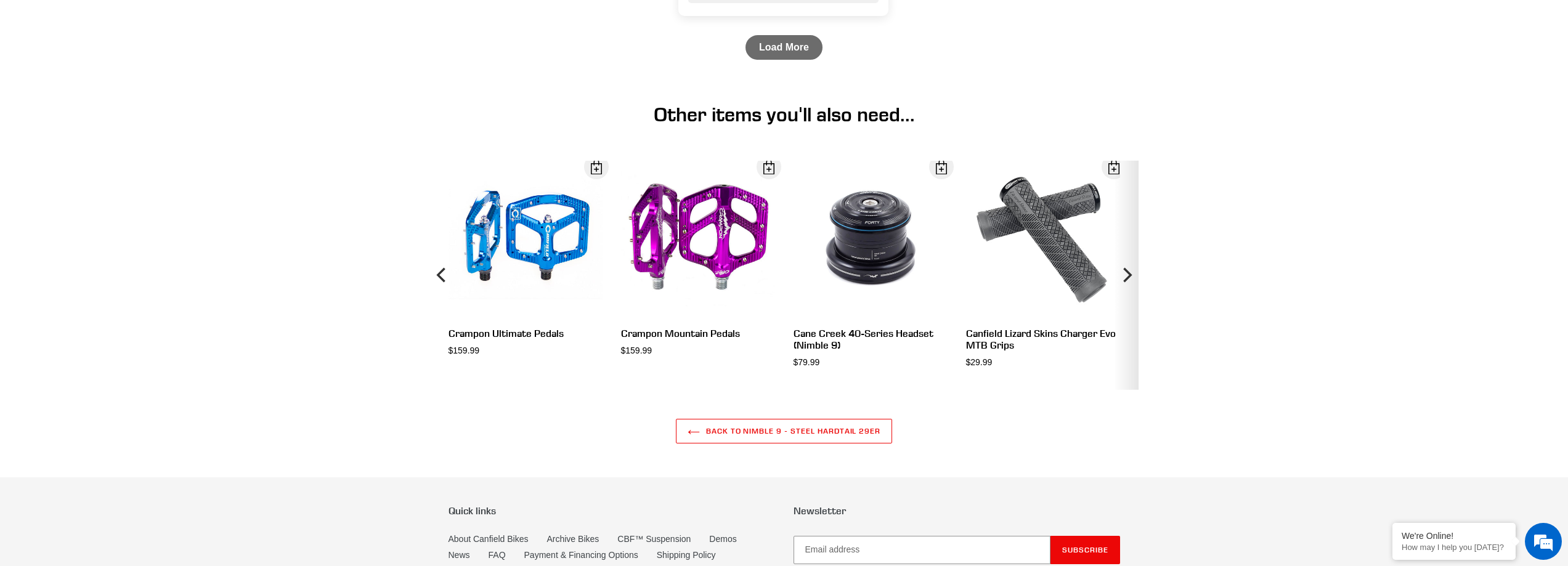
click at [1124, 301] on icon "Next" at bounding box center [1127, 275] width 15 height 138
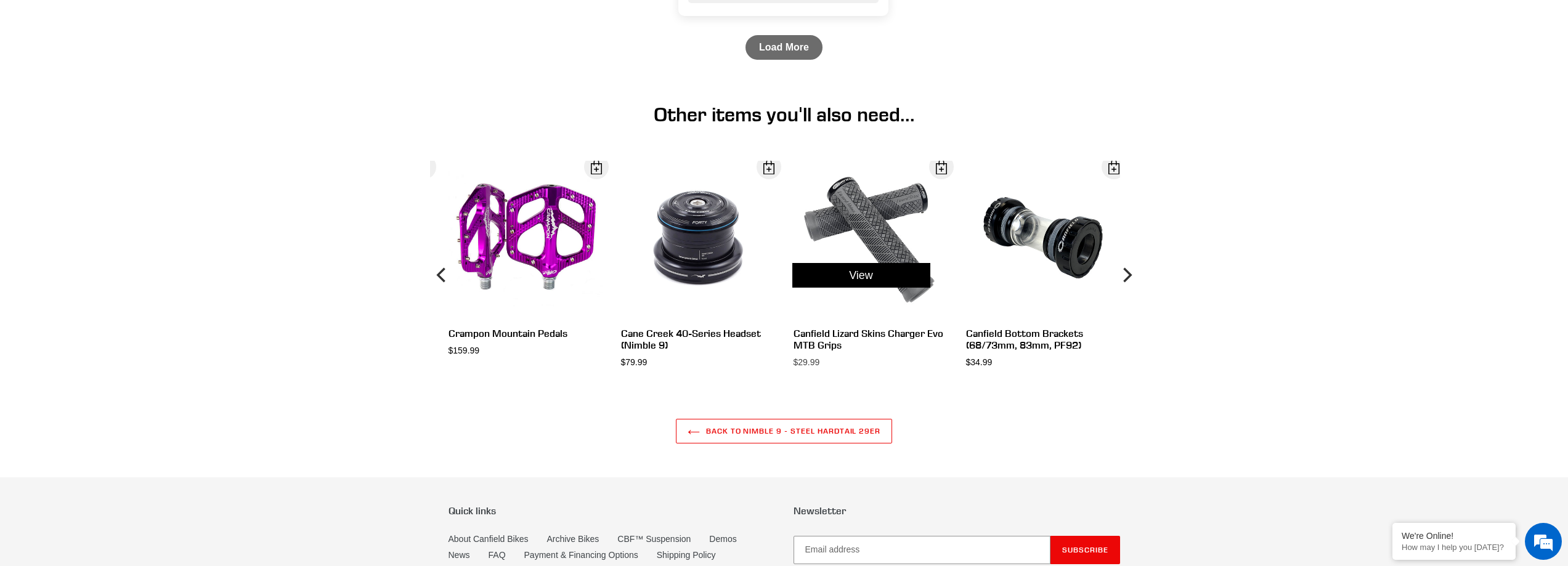
click at [895, 263] on div "View" at bounding box center [861, 275] width 173 height 230
click at [889, 229] on div "View" at bounding box center [861, 275] width 173 height 230
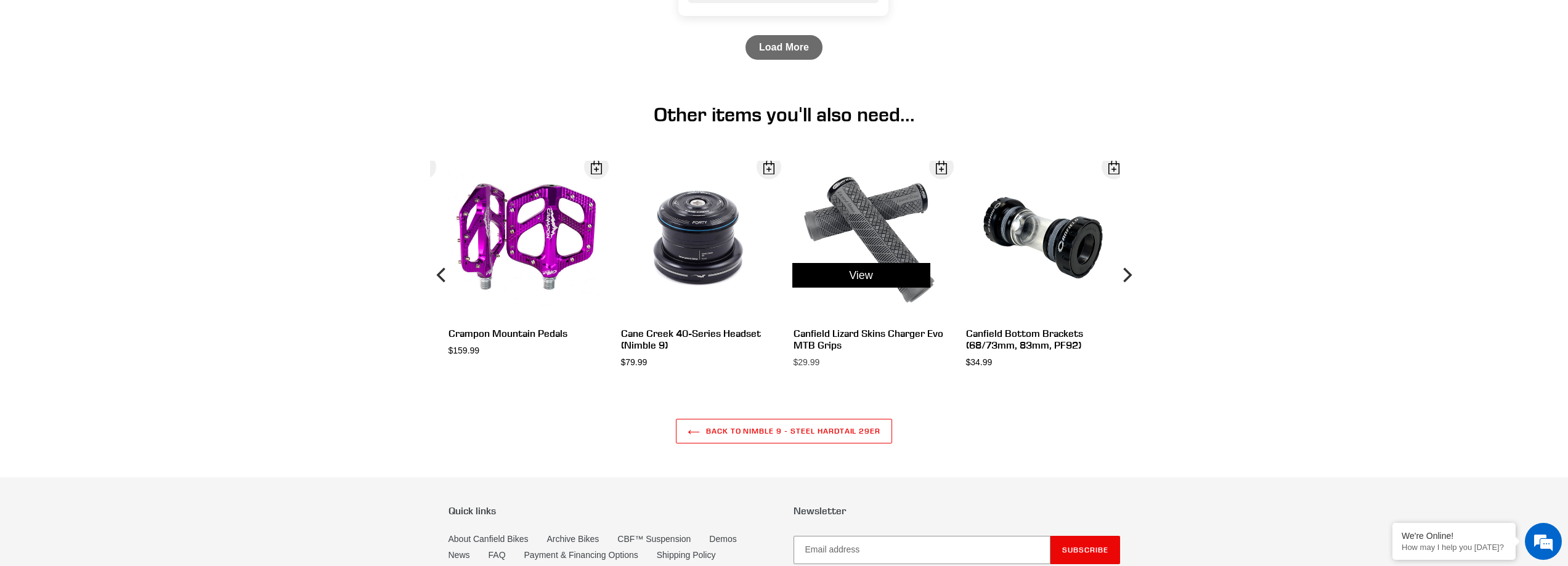
click at [851, 340] on div "View" at bounding box center [861, 275] width 173 height 230
click at [824, 357] on div "View" at bounding box center [861, 275] width 173 height 230
click at [840, 288] on link "View" at bounding box center [861, 275] width 138 height 25
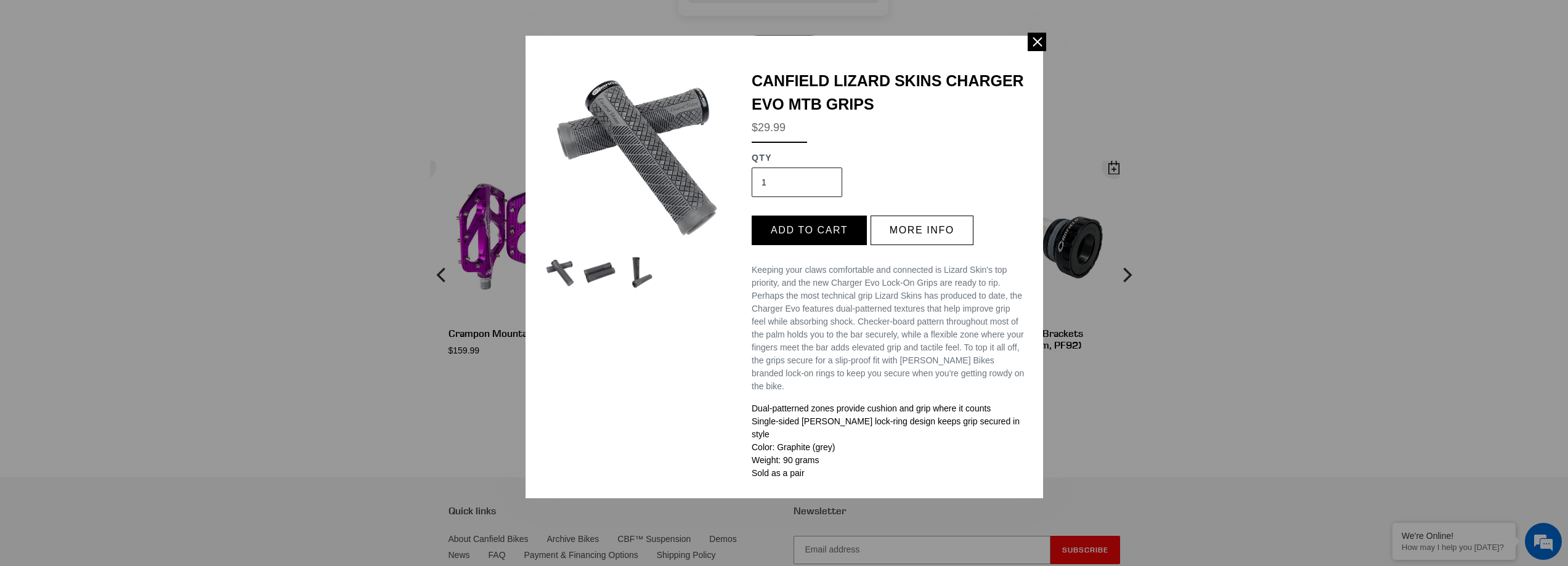
click at [644, 170] on img at bounding box center [639, 156] width 190 height 190
click at [602, 277] on img at bounding box center [599, 273] width 33 height 33
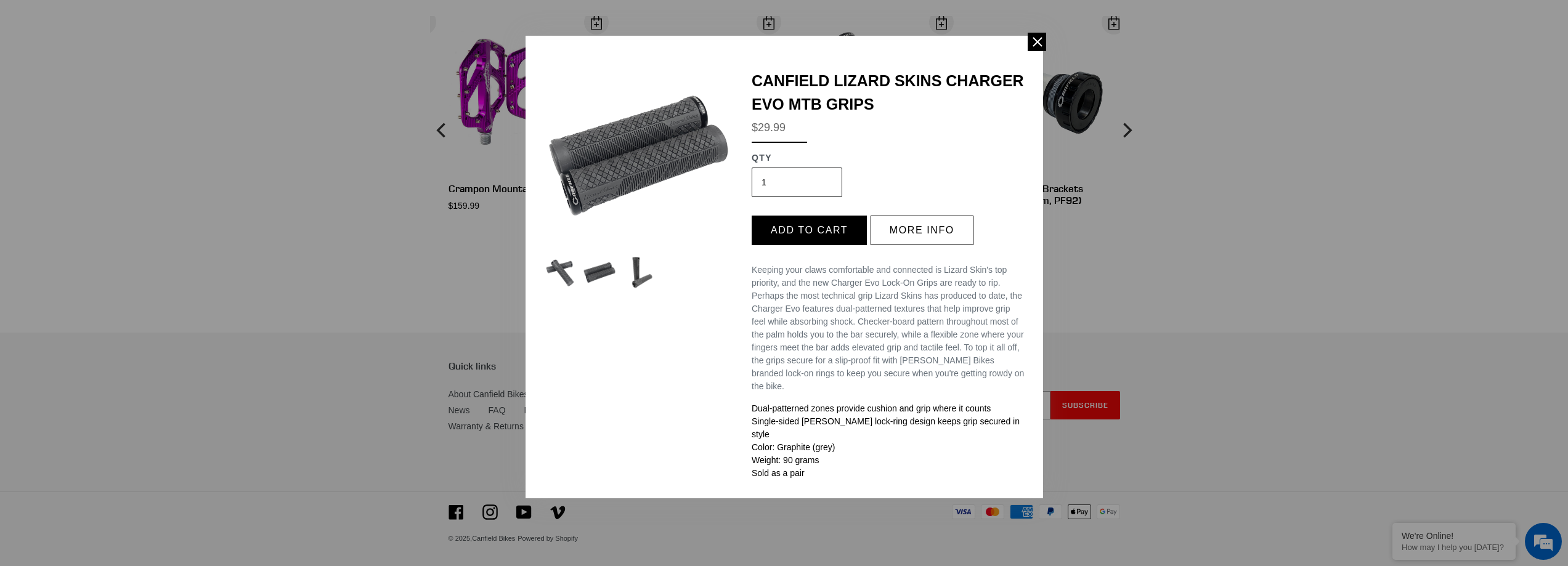
scroll to position [3232, 0]
click at [1038, 42] on span at bounding box center [1037, 42] width 19 height 19
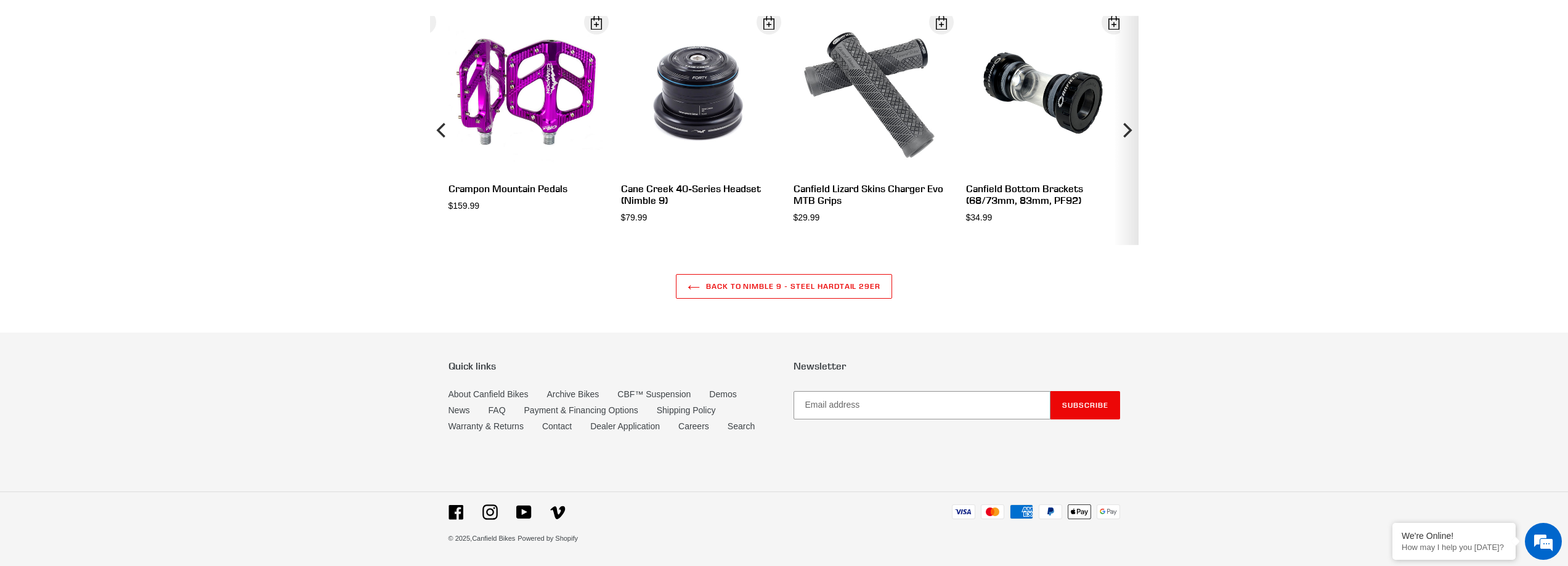
click at [1133, 138] on icon "Next" at bounding box center [1127, 130] width 15 height 138
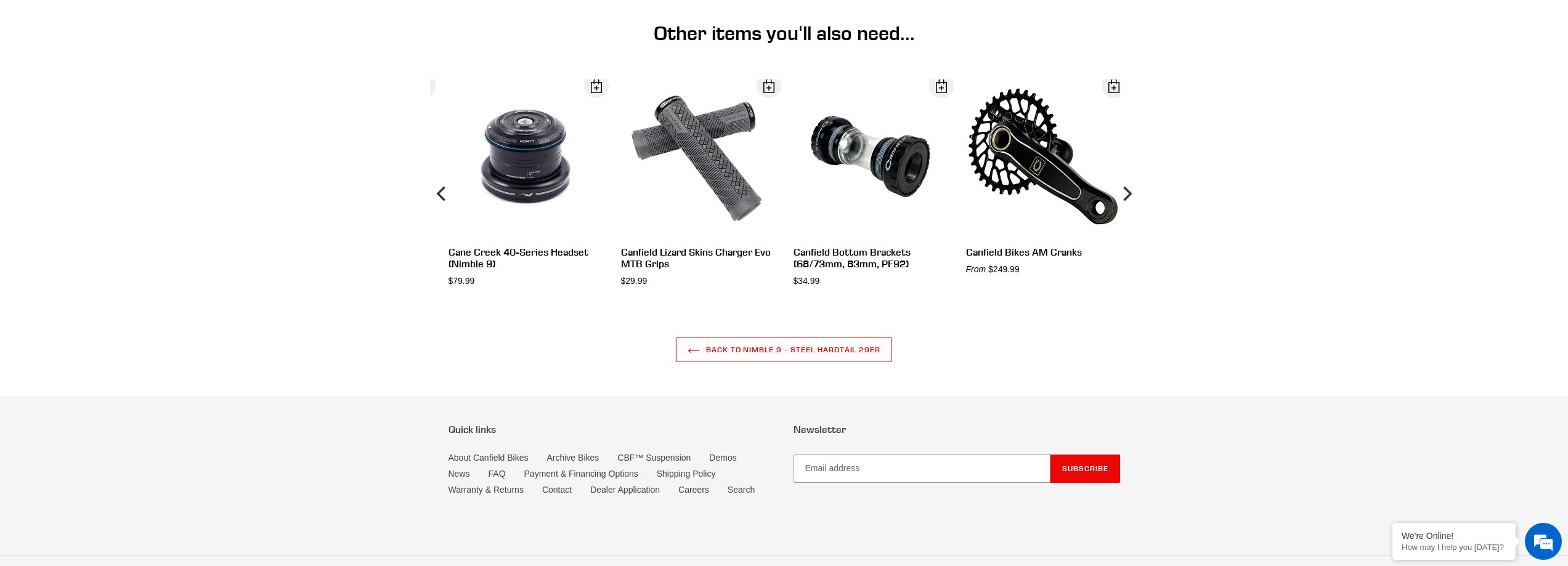
scroll to position [3108, 0]
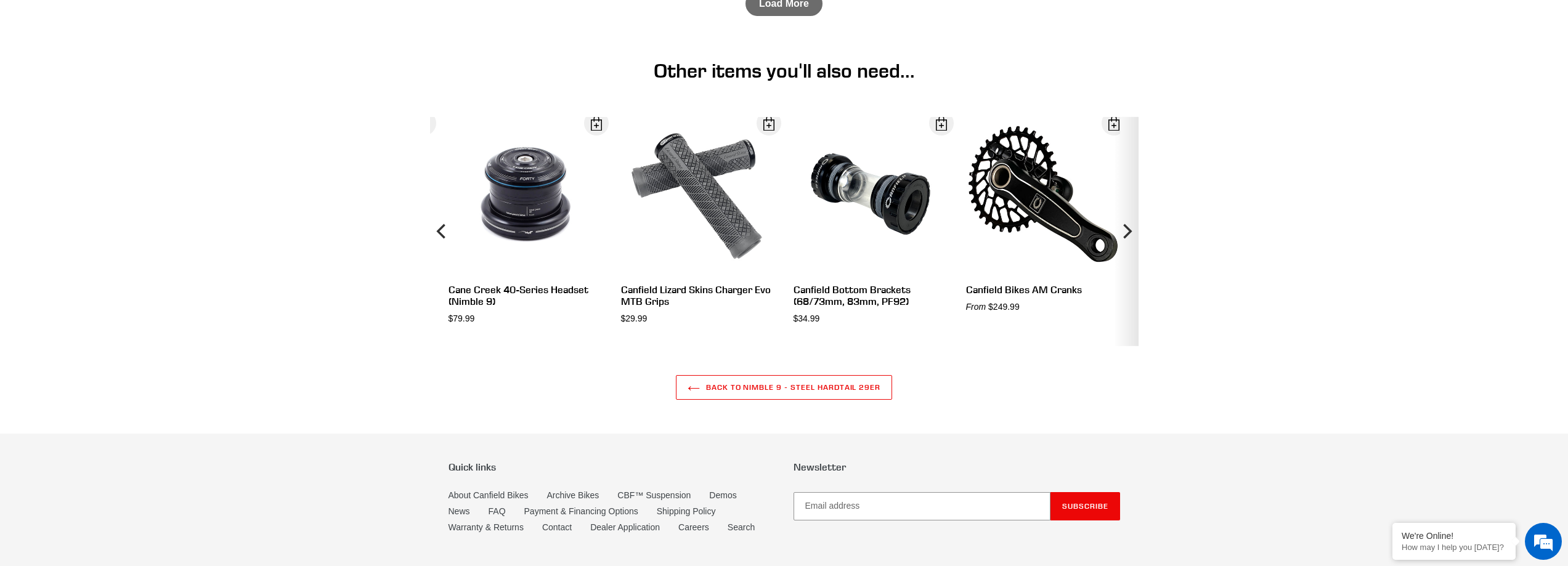
click at [1135, 252] on button "Next" at bounding box center [1126, 231] width 25 height 229
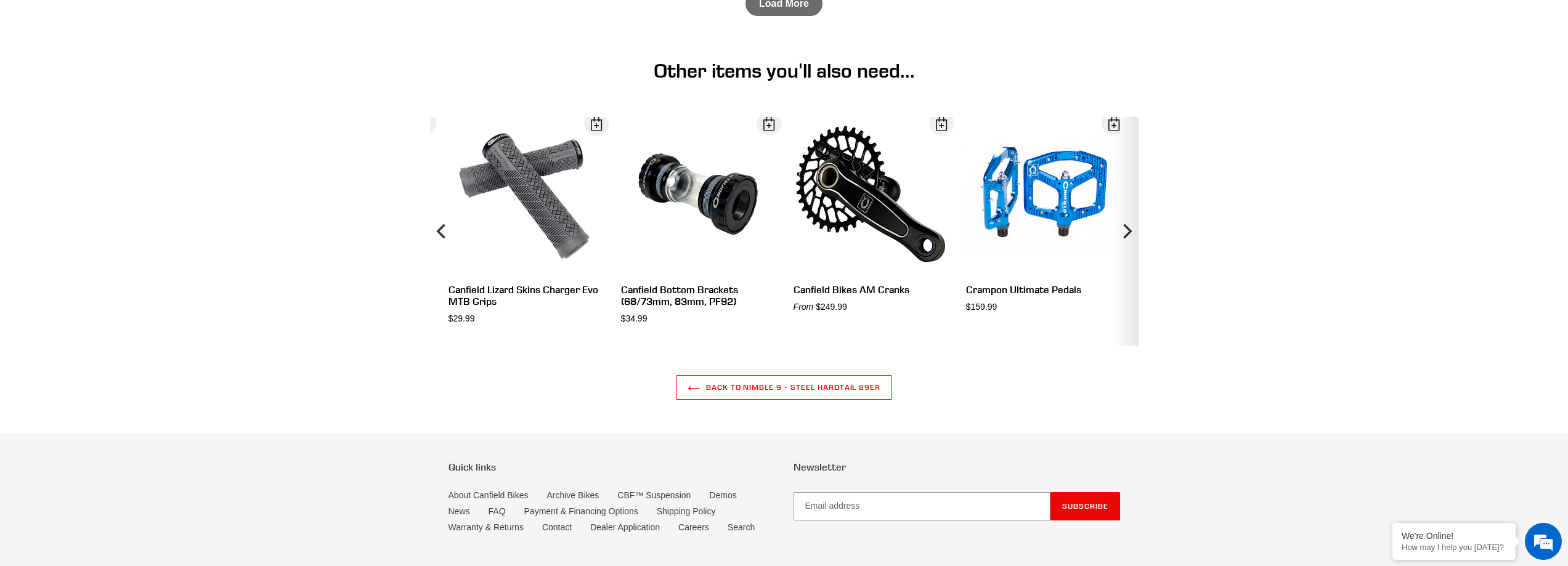
click at [1135, 252] on button "Next" at bounding box center [1126, 231] width 25 height 229
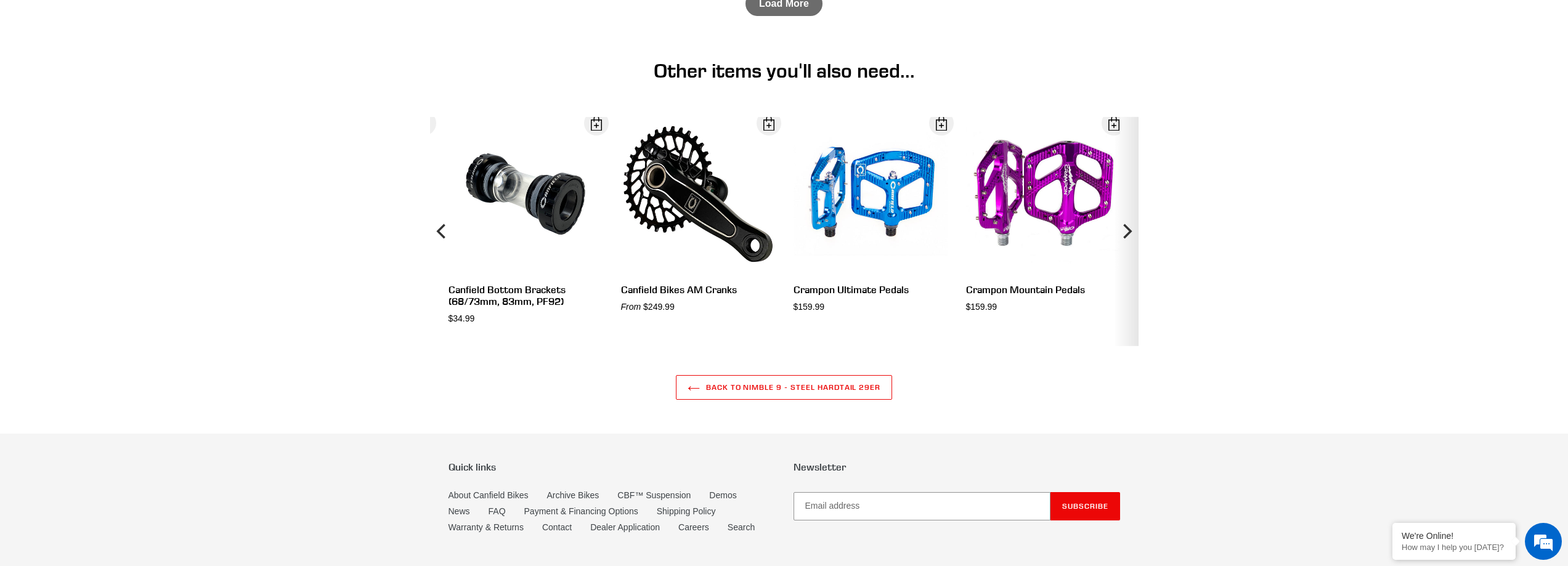
click at [1135, 252] on button "Next" at bounding box center [1126, 231] width 25 height 229
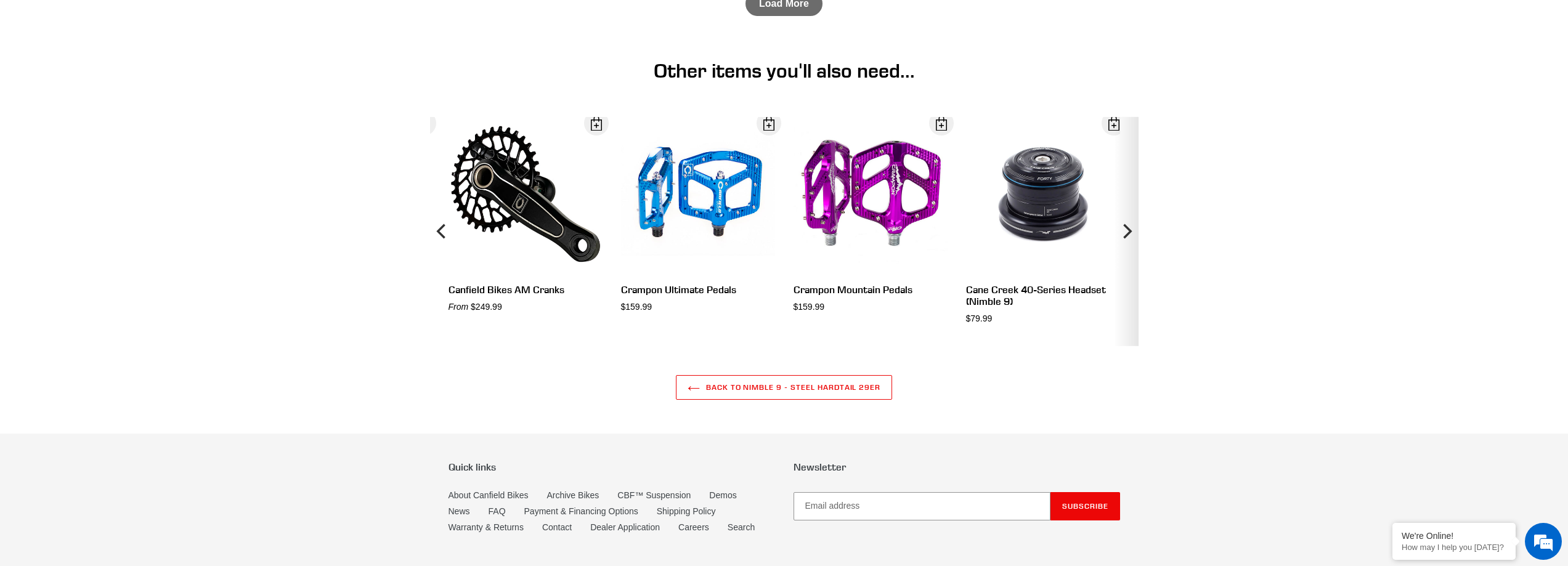
click at [1135, 252] on button "Next" at bounding box center [1126, 231] width 25 height 229
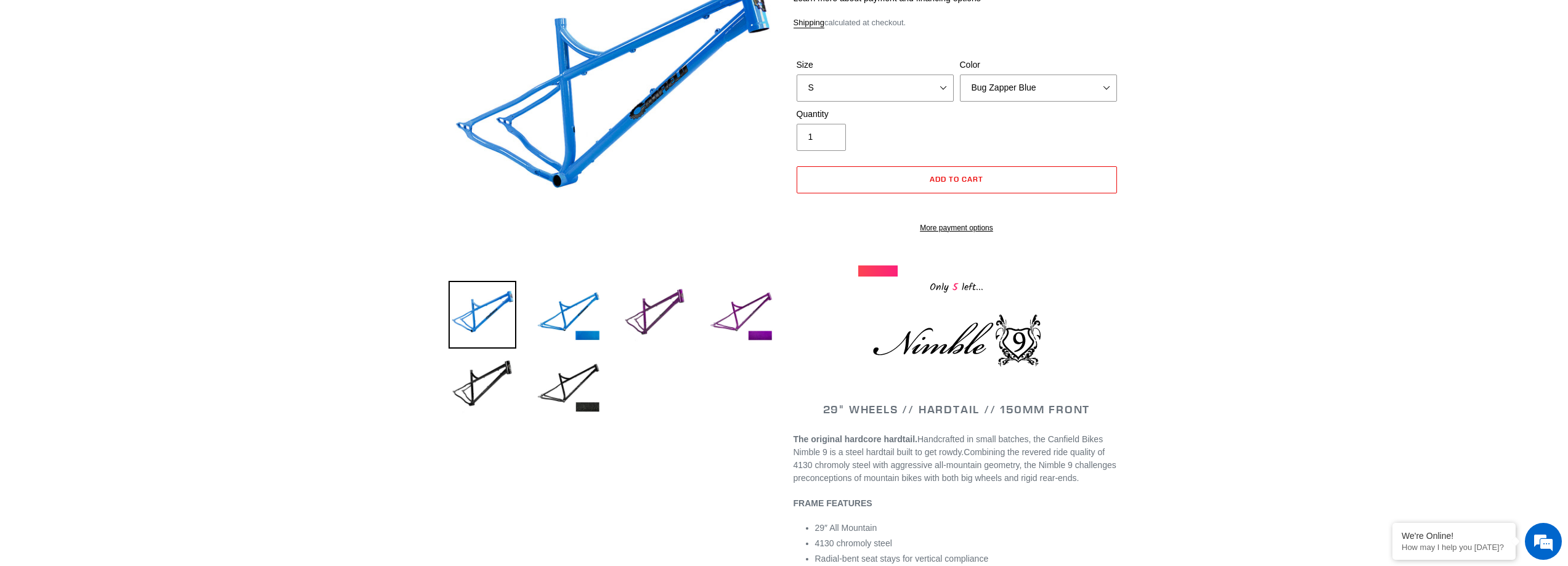
scroll to position [185, 0]
click at [732, 306] on img at bounding box center [741, 314] width 68 height 68
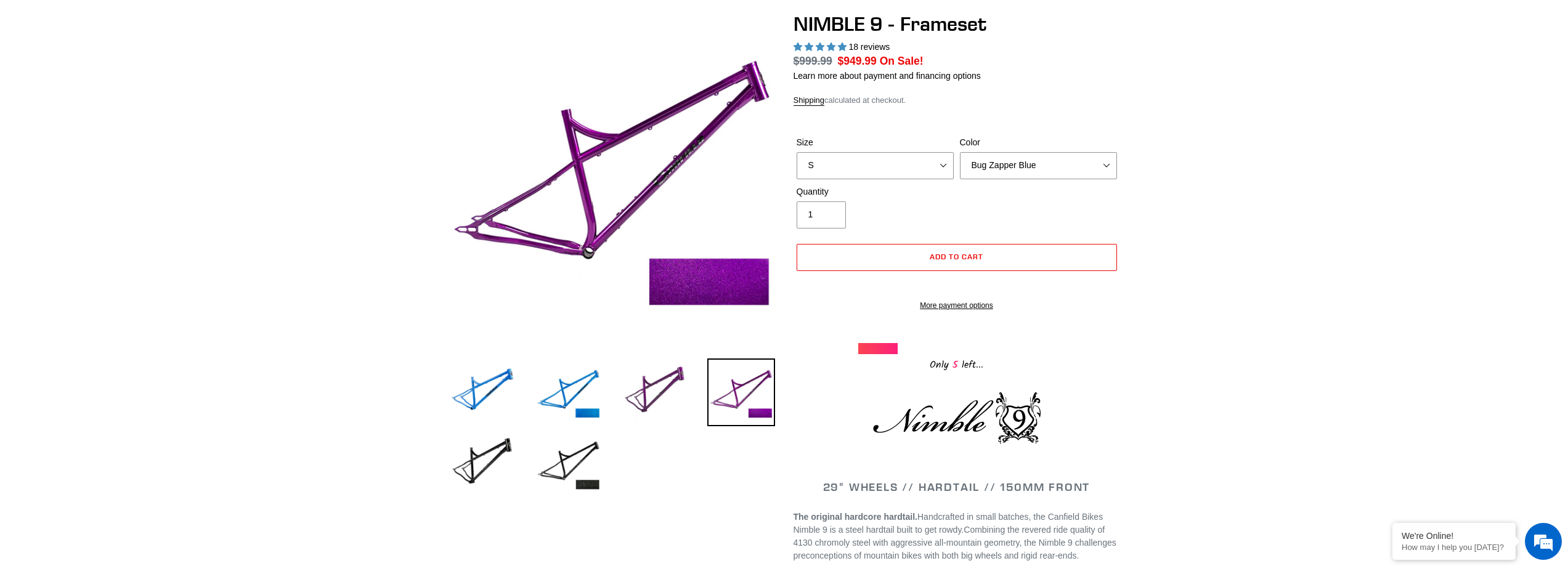
scroll to position [123, 0]
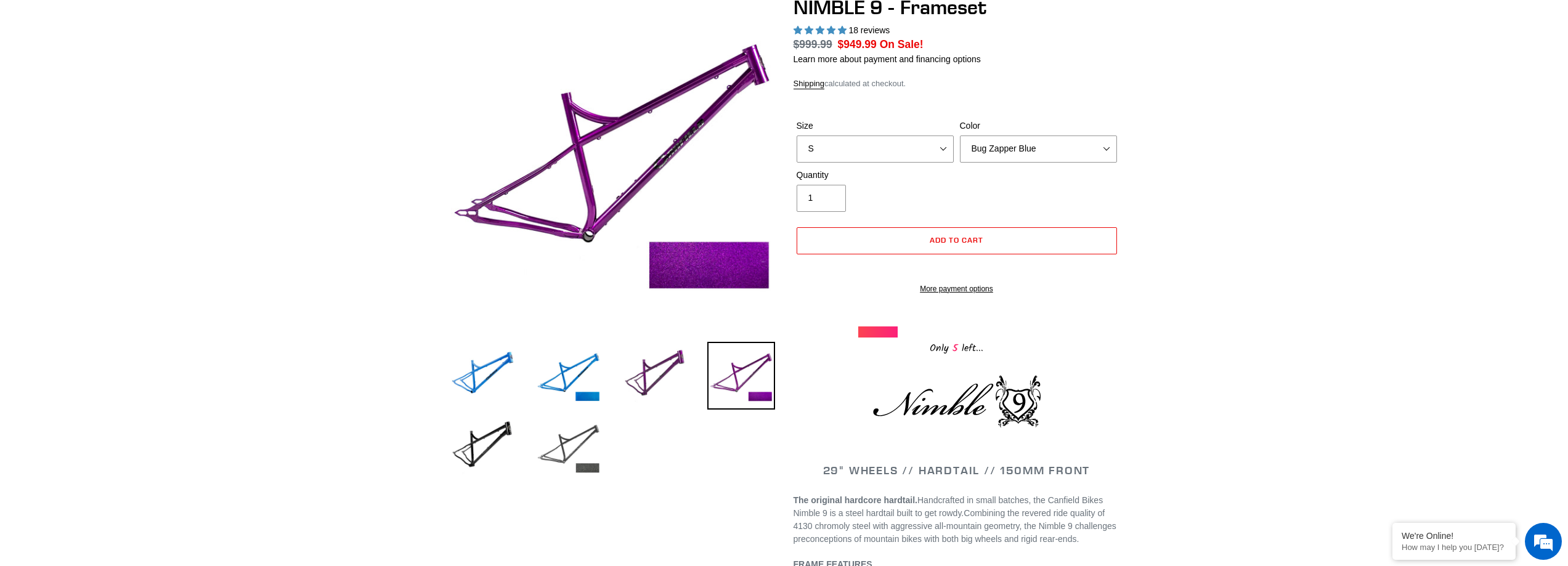
click at [578, 437] on img at bounding box center [569, 447] width 68 height 68
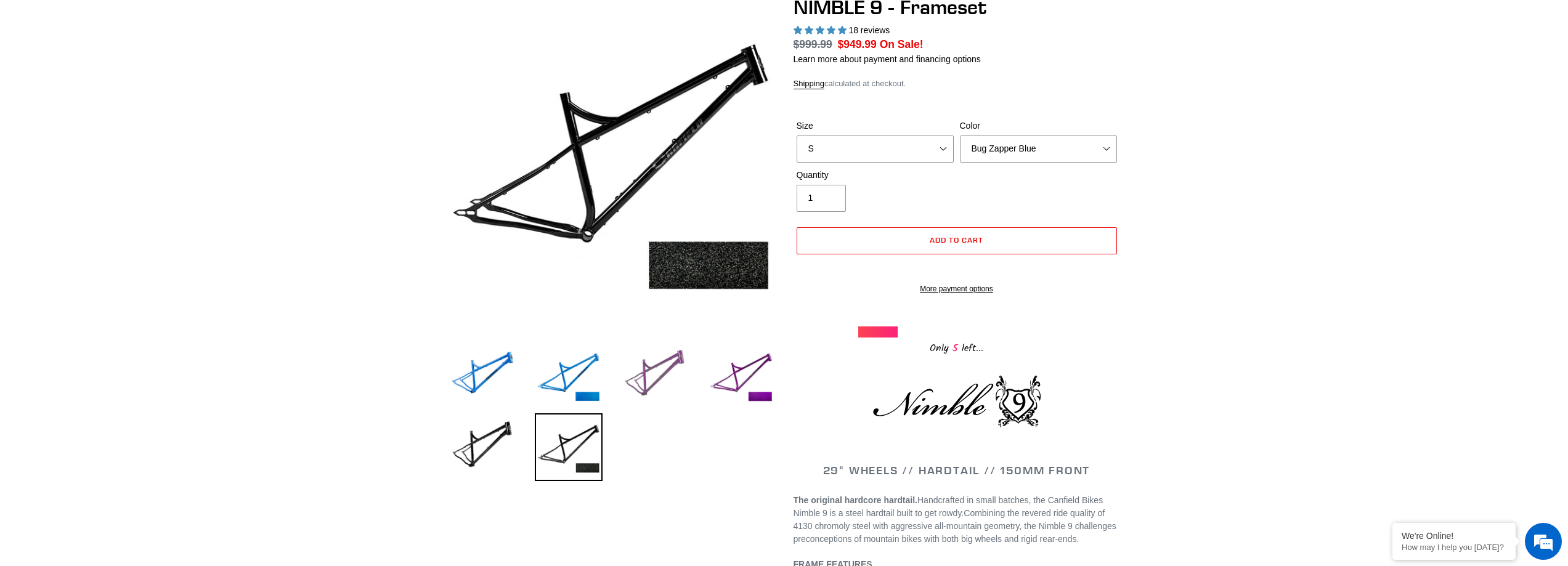
click at [658, 386] on img at bounding box center [655, 375] width 68 height 68
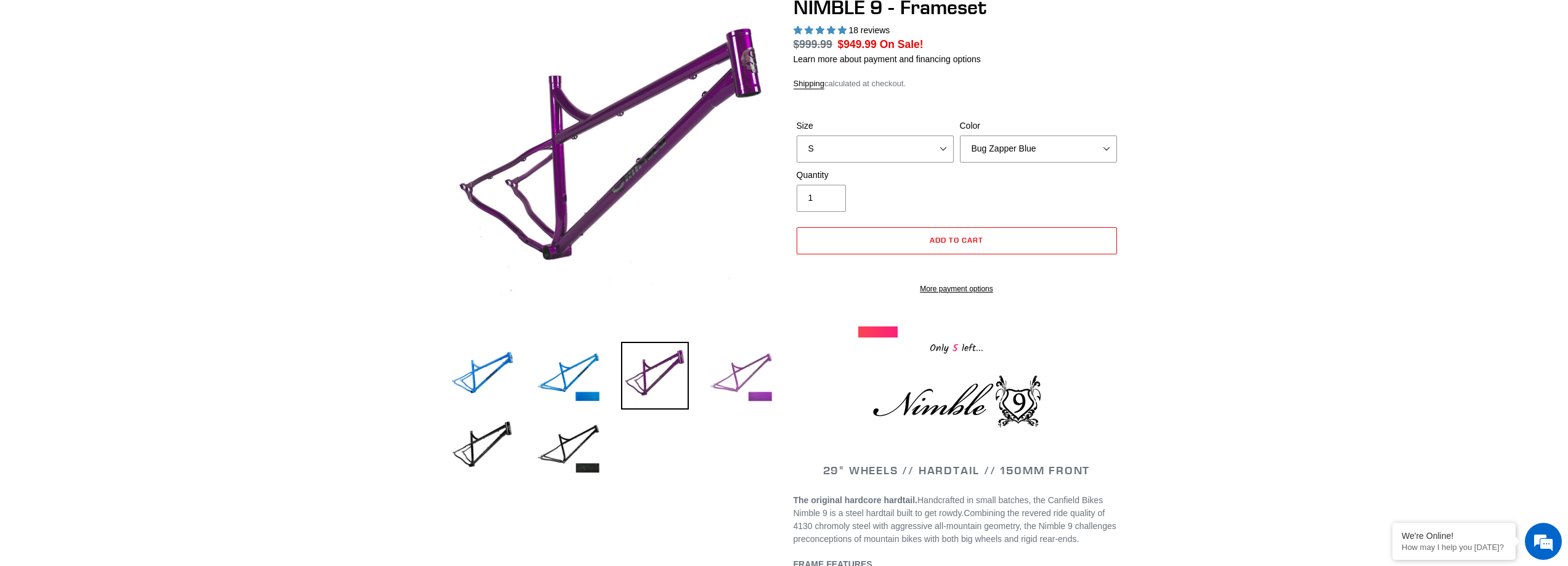
click at [732, 384] on img at bounding box center [741, 375] width 68 height 68
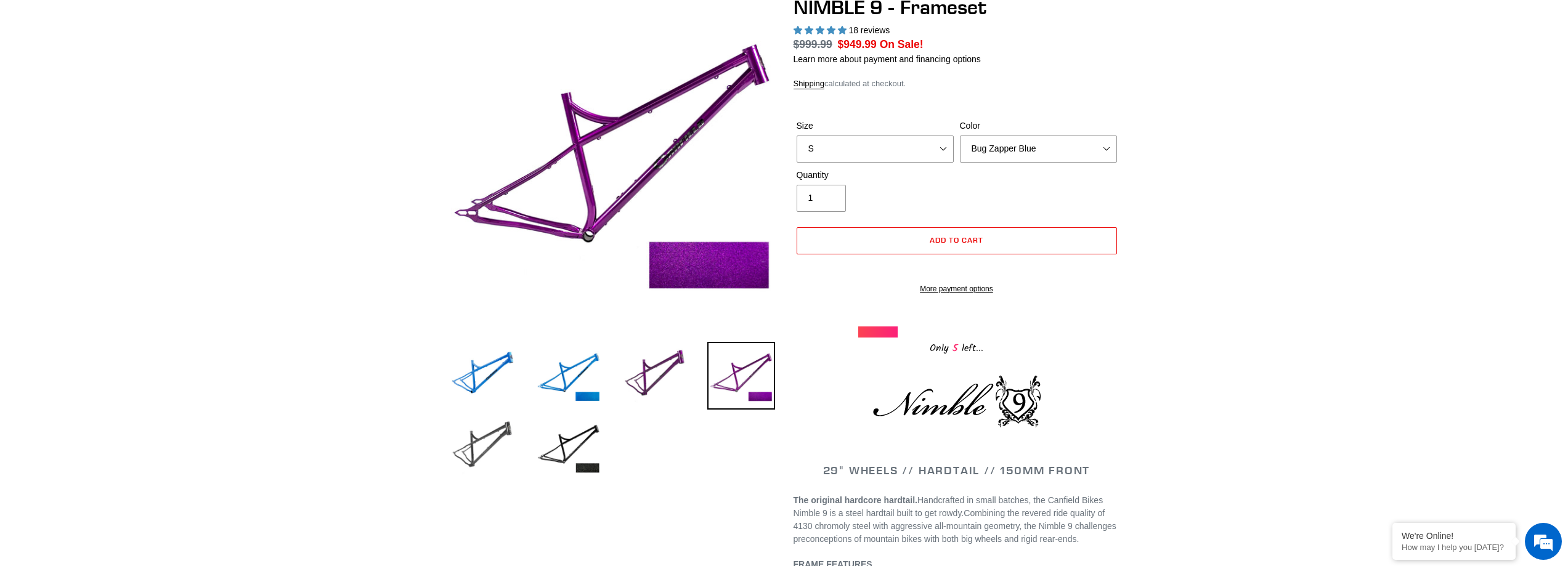
click at [500, 448] on img at bounding box center [483, 447] width 68 height 68
